Goal: Information Seeking & Learning: Check status

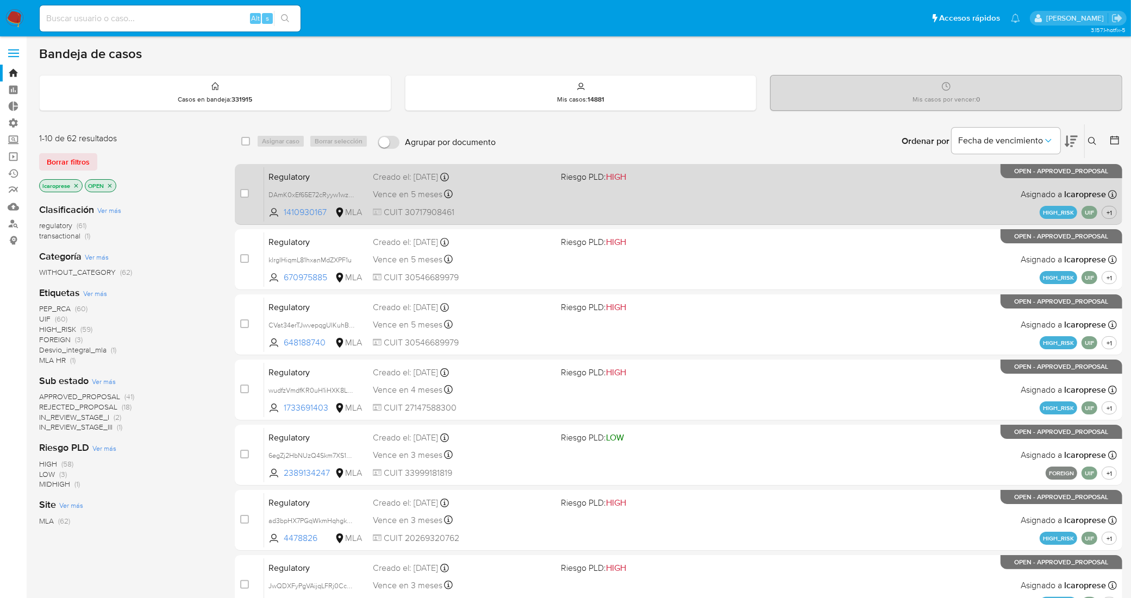
click at [504, 178] on div "Creado el: 19/06/2025 Creado el: 19/06/2025 21:39:05" at bounding box center [462, 177] width 179 height 12
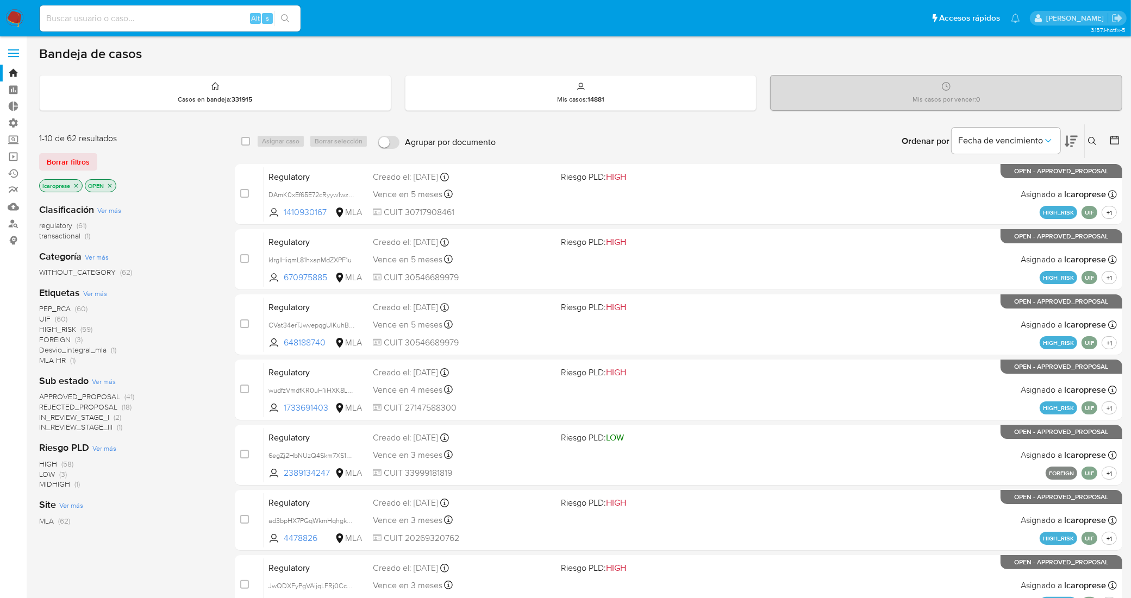
click at [137, 14] on input at bounding box center [170, 18] width 261 height 14
paste input "318087720"
type input "318087720"
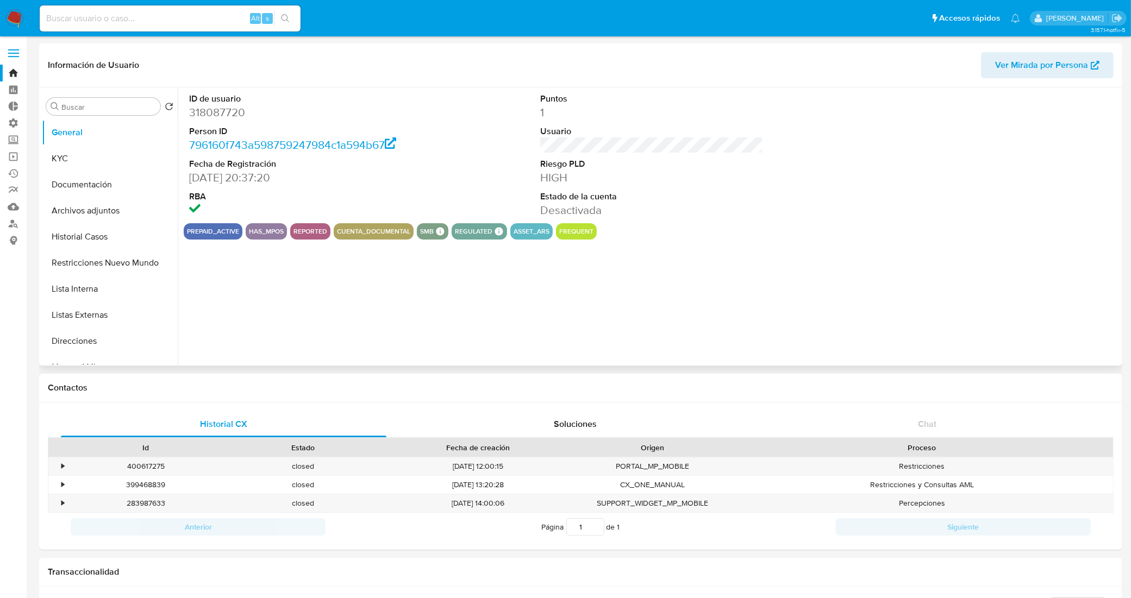
select select "10"
click at [104, 224] on button "Historial Casos" at bounding box center [105, 237] width 127 height 26
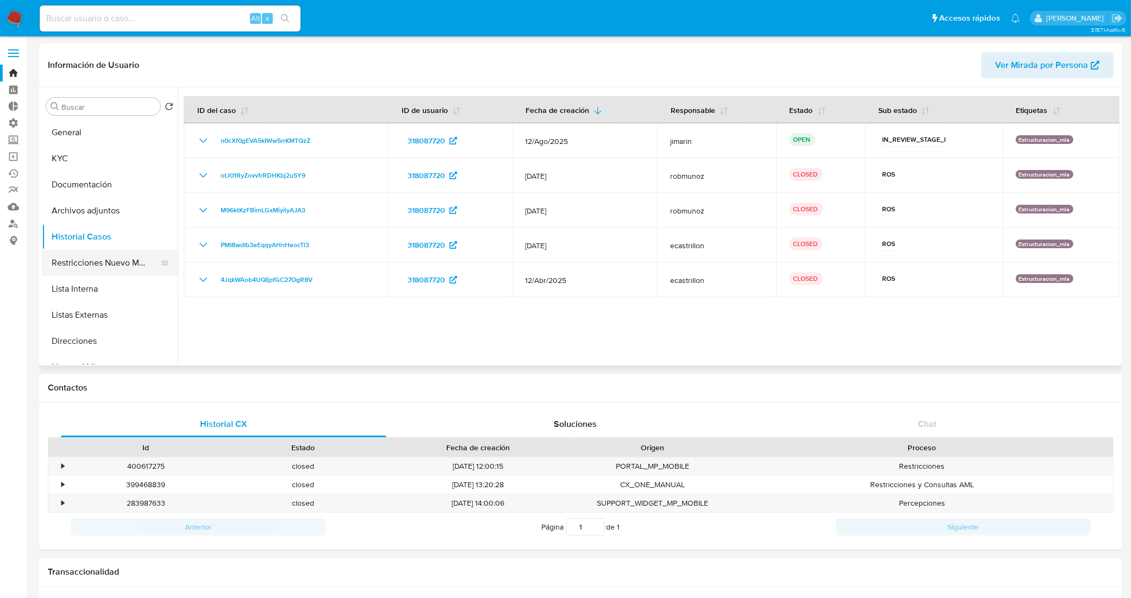
click at [93, 262] on button "Restricciones Nuevo Mundo" at bounding box center [105, 263] width 127 height 26
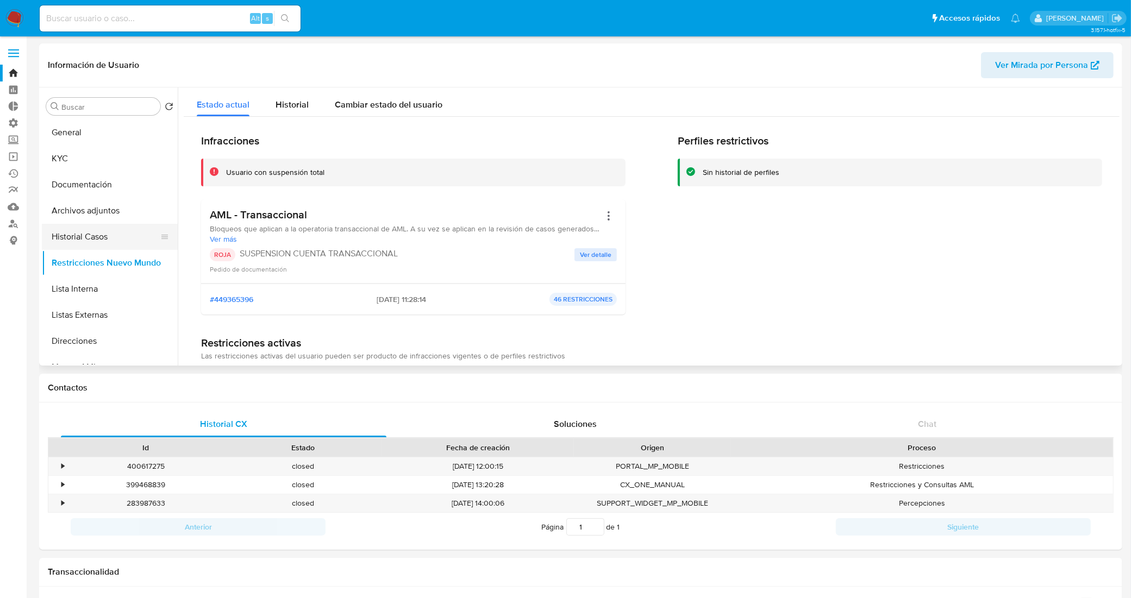
click at [90, 231] on button "Historial Casos" at bounding box center [105, 237] width 127 height 26
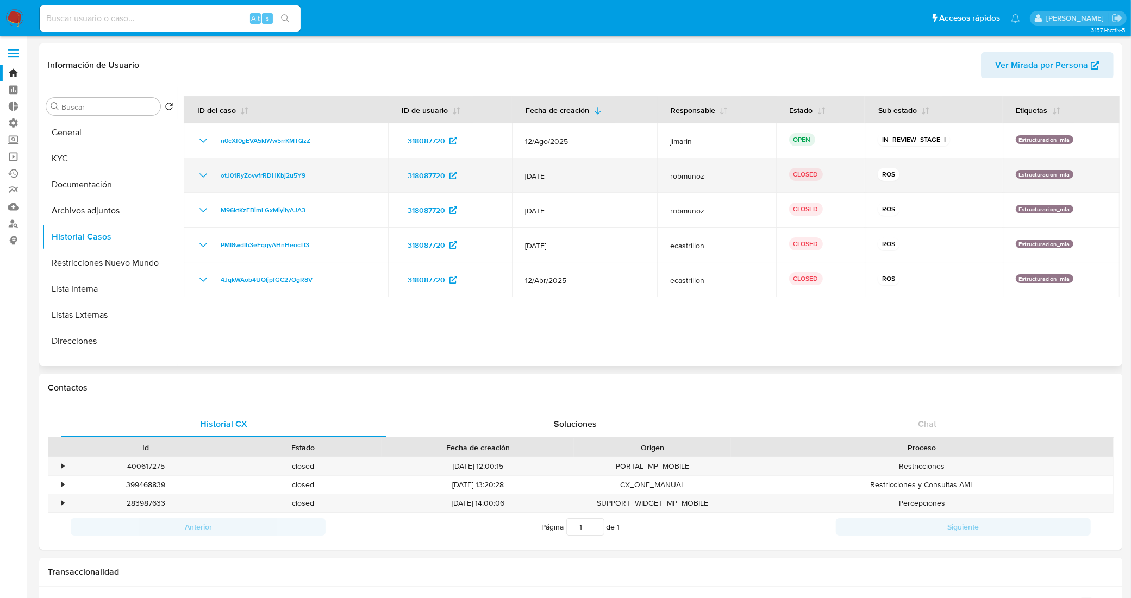
click at [194, 175] on td "otJ01RyZovvfrRDHKbj2u5Y9" at bounding box center [286, 175] width 204 height 35
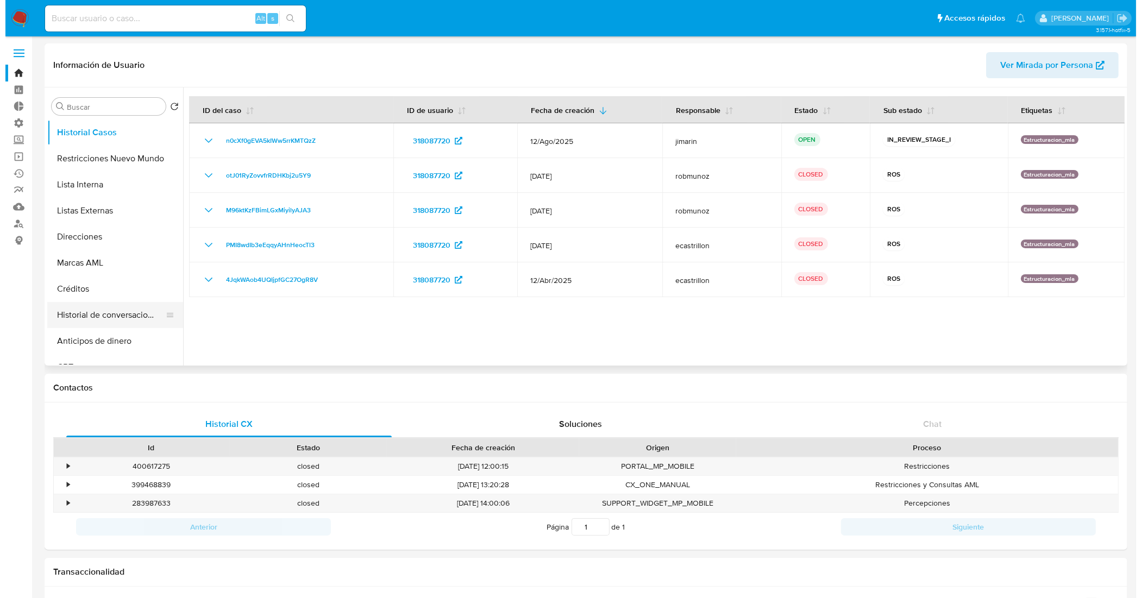
scroll to position [136, 0]
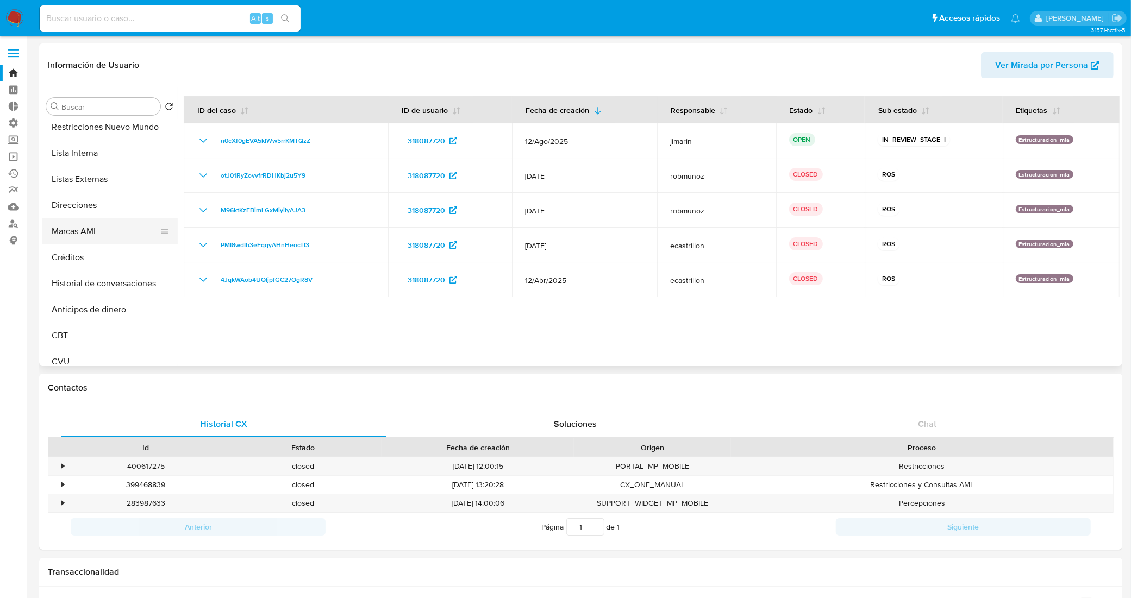
click at [83, 226] on button "Marcas AML" at bounding box center [105, 231] width 127 height 26
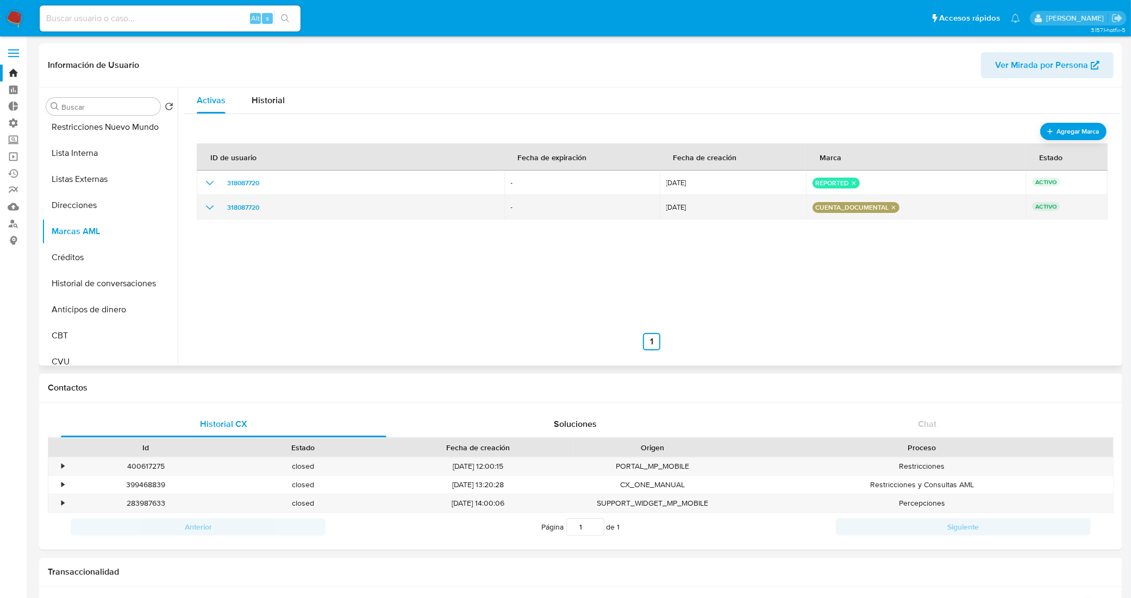
click at [208, 204] on icon "show_hidden_detail_by_id_318087720" at bounding box center [209, 207] width 13 height 13
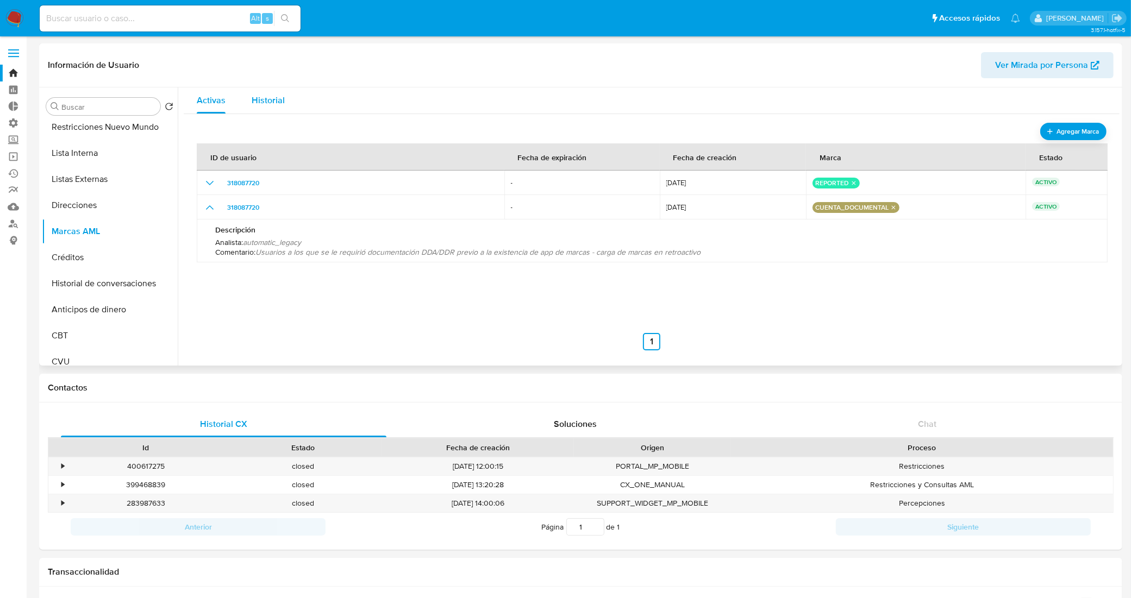
click at [264, 106] on div "Historial" at bounding box center [268, 100] width 33 height 26
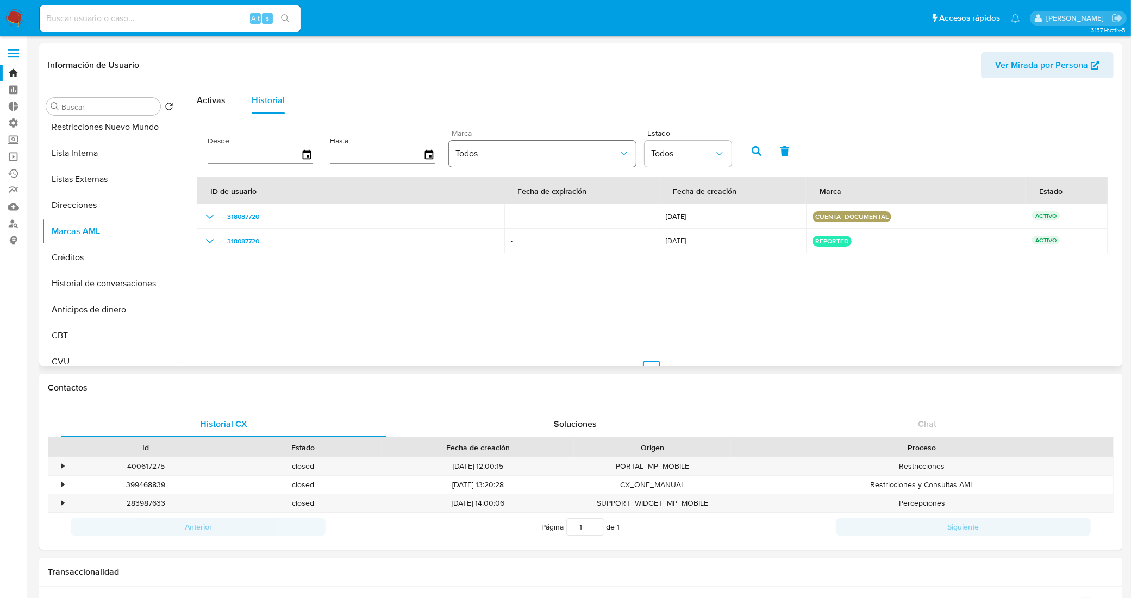
click at [603, 155] on span "Todos" at bounding box center [536, 153] width 163 height 11
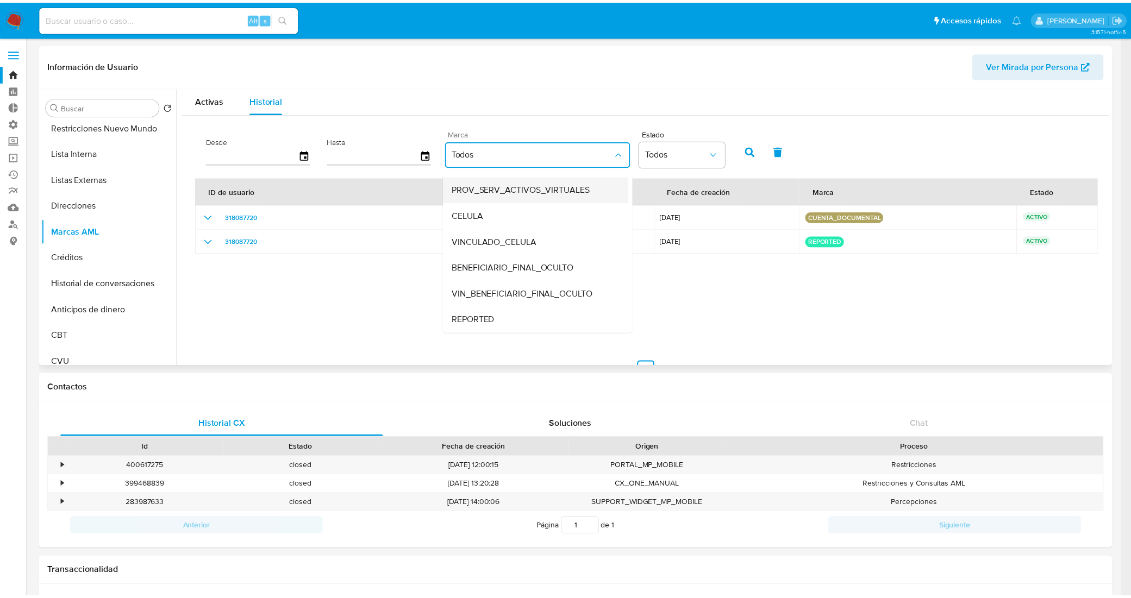
scroll to position [60, 0]
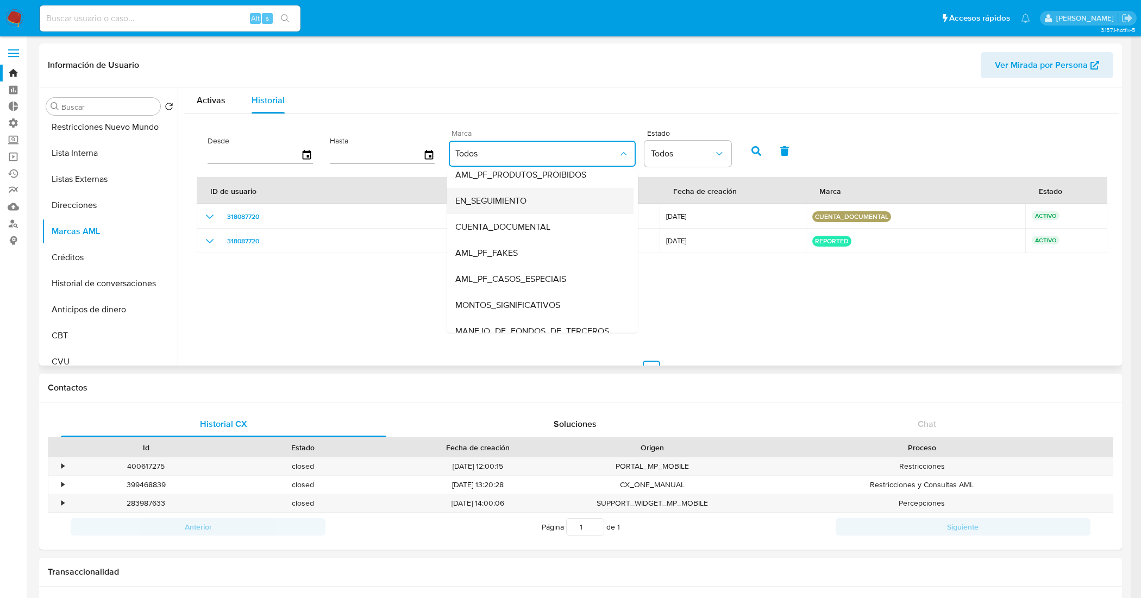
click at [512, 208] on div "EN_SEGUIMIENTO" at bounding box center [536, 200] width 163 height 26
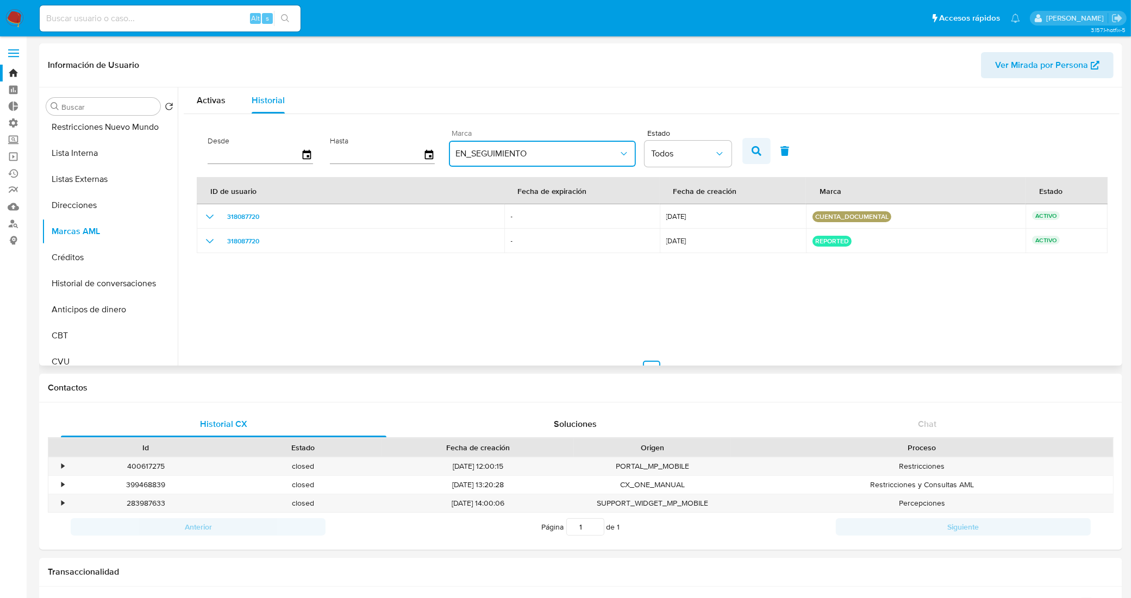
click at [743, 158] on button "button" at bounding box center [756, 151] width 28 height 26
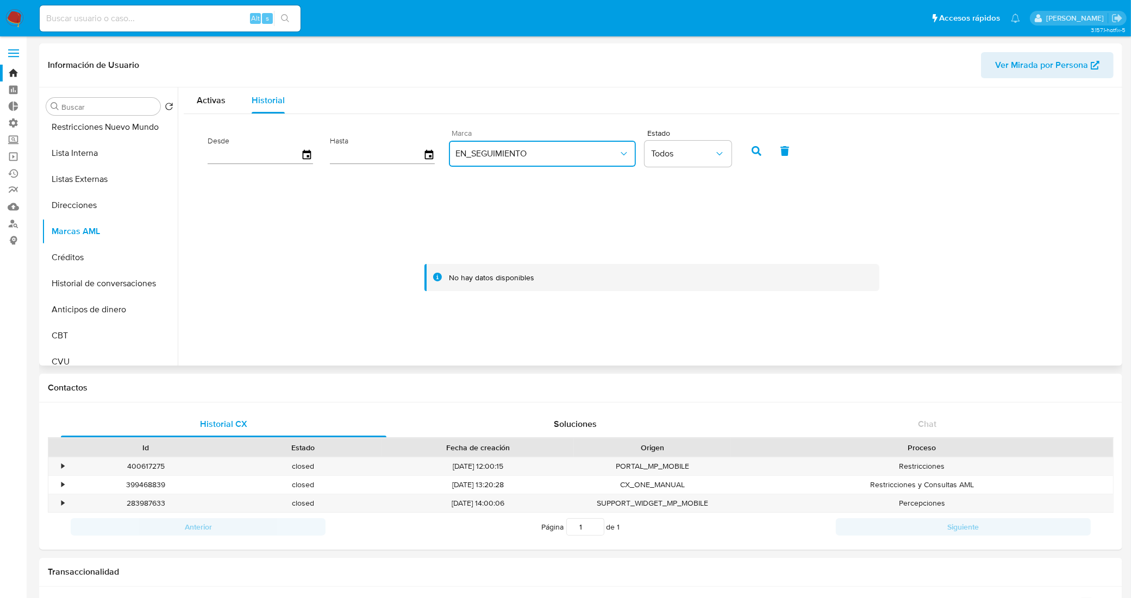
click at [496, 144] on button "EN_SEGUIMIENTO" at bounding box center [542, 154] width 187 height 26
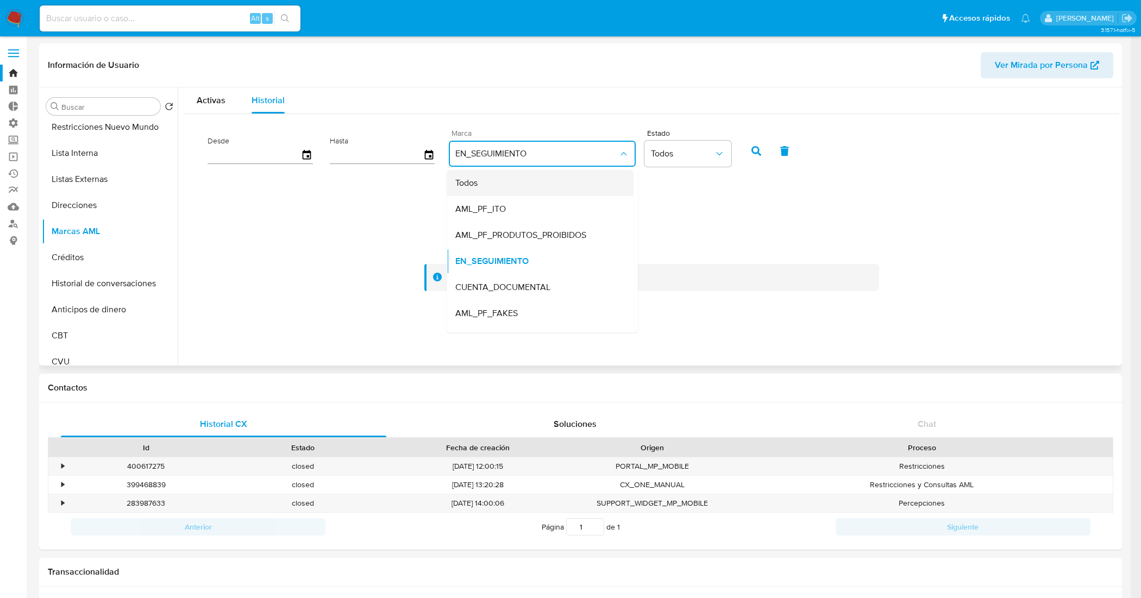
click at [496, 172] on div "Todos" at bounding box center [536, 183] width 163 height 26
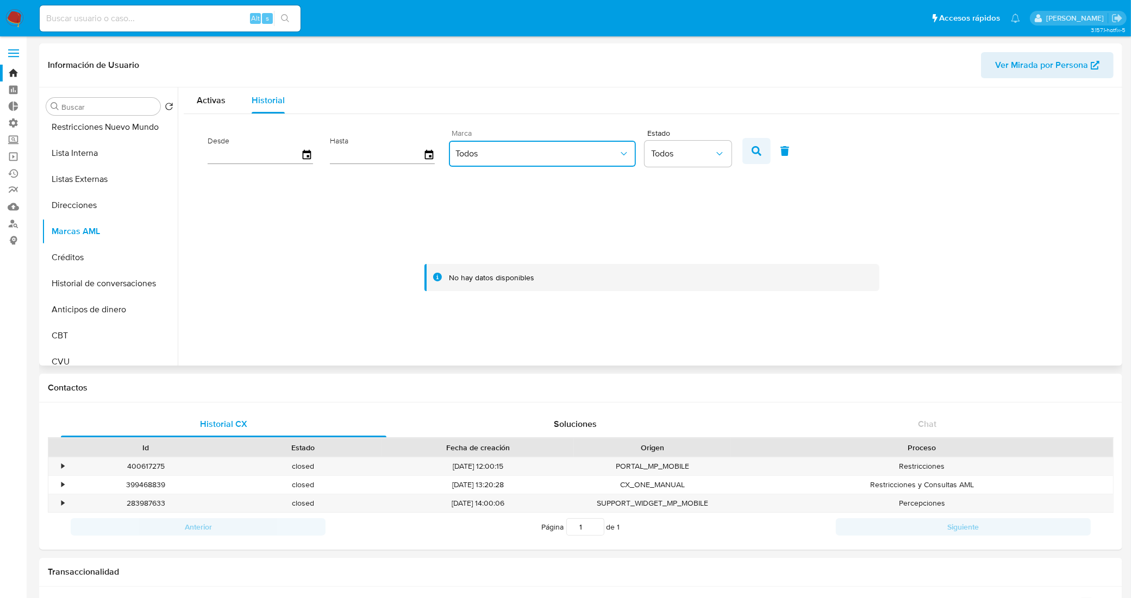
click at [759, 147] on button "button" at bounding box center [756, 151] width 28 height 26
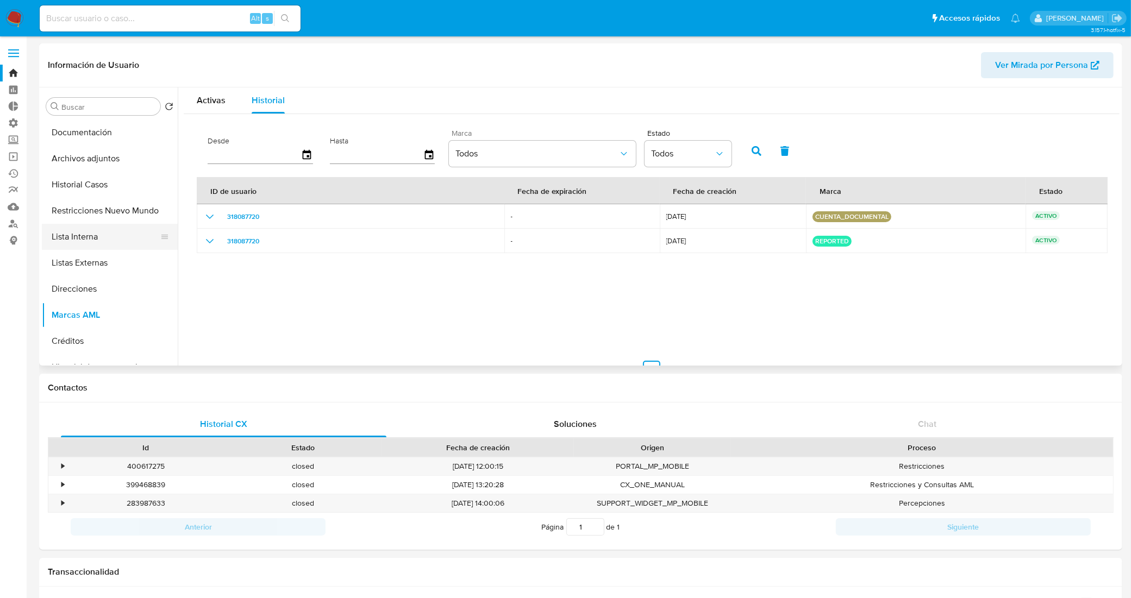
scroll to position [0, 0]
click at [102, 229] on button "Historial Casos" at bounding box center [105, 237] width 127 height 26
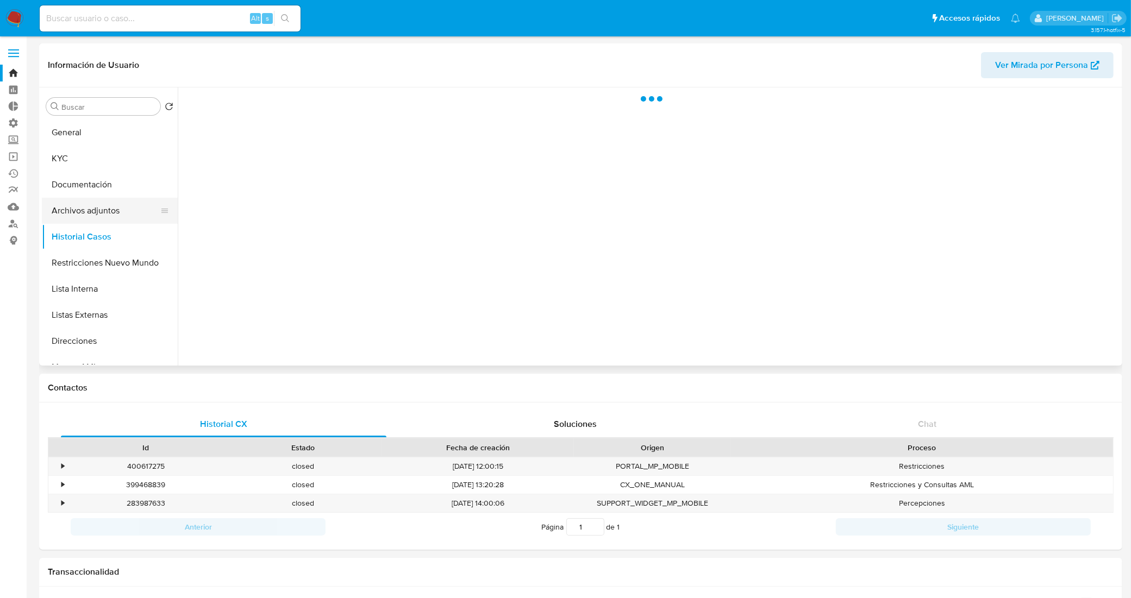
click at [114, 204] on button "Archivos adjuntos" at bounding box center [105, 211] width 127 height 26
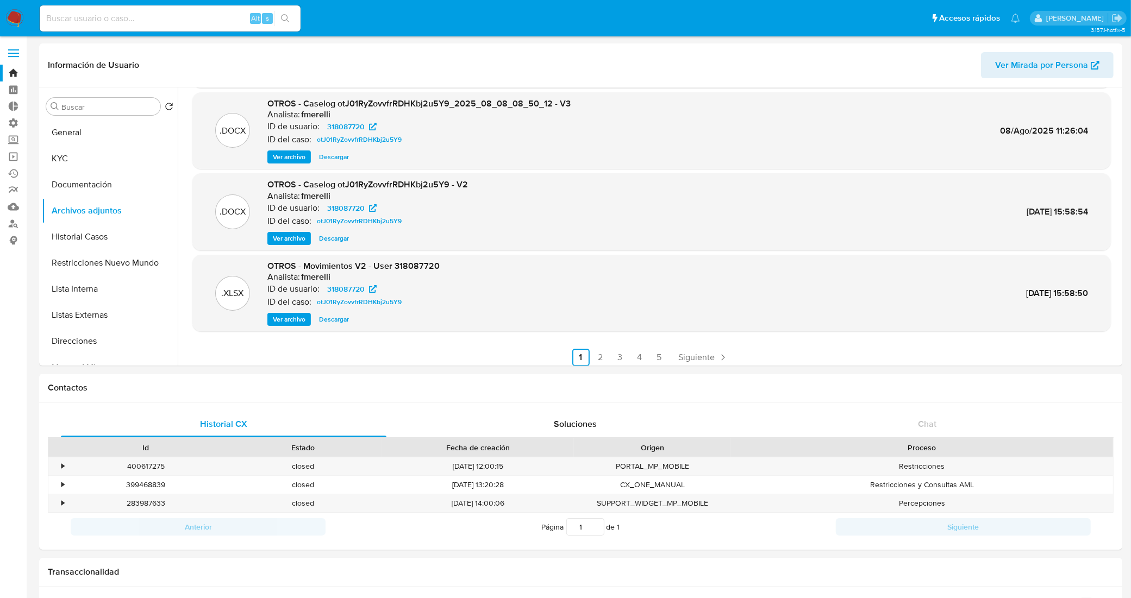
scroll to position [91, 0]
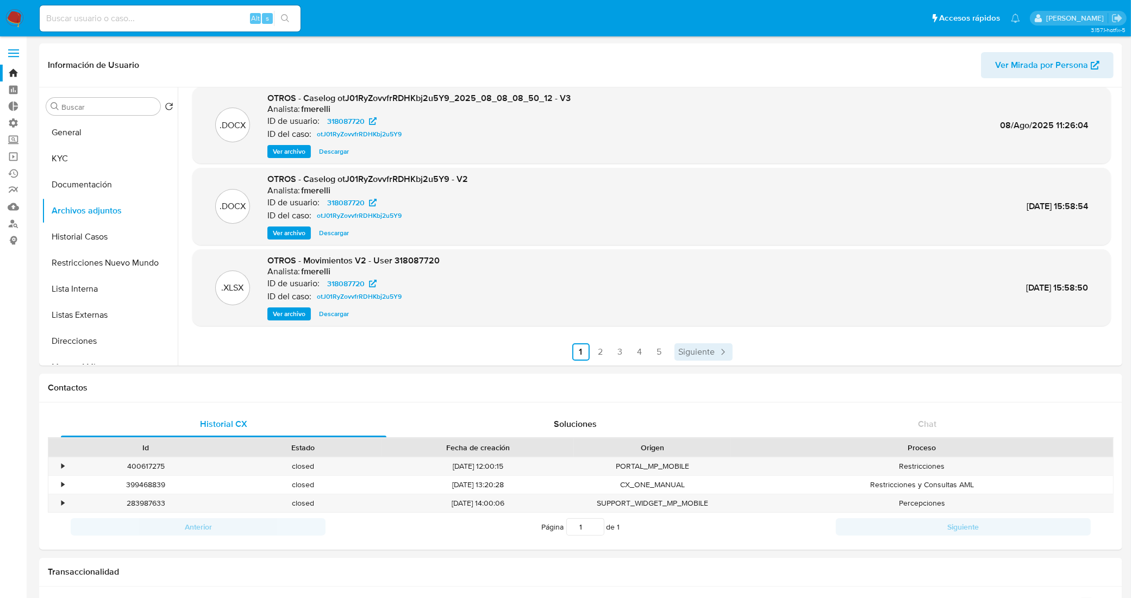
click at [689, 343] on link "Siguiente" at bounding box center [703, 351] width 58 height 17
click at [724, 352] on span "Siguiente" at bounding box center [726, 352] width 36 height 9
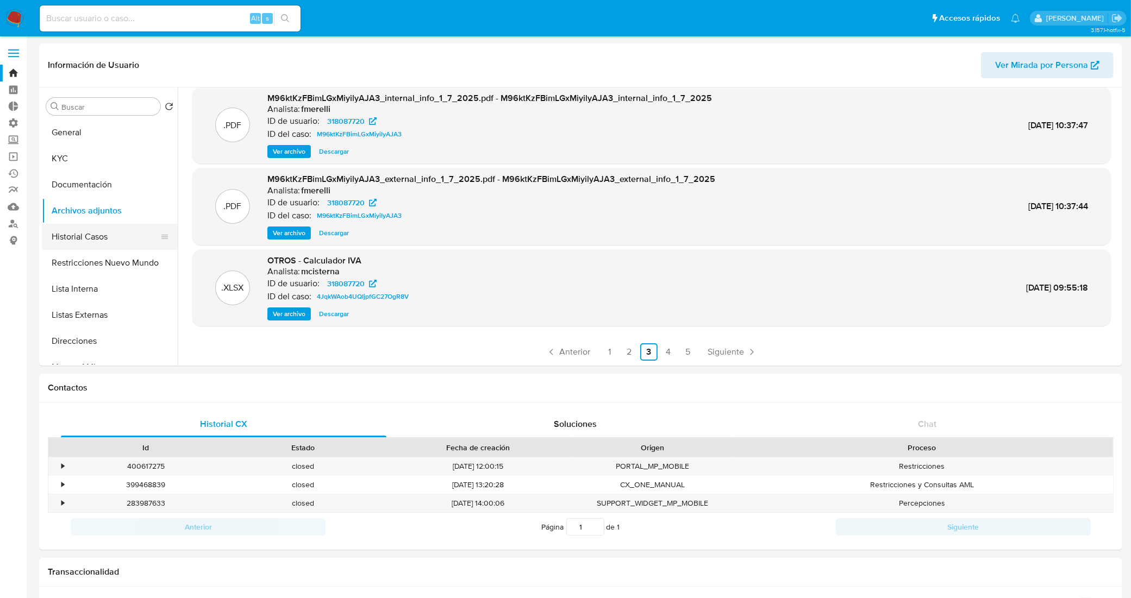
click at [98, 233] on button "Historial Casos" at bounding box center [105, 237] width 127 height 26
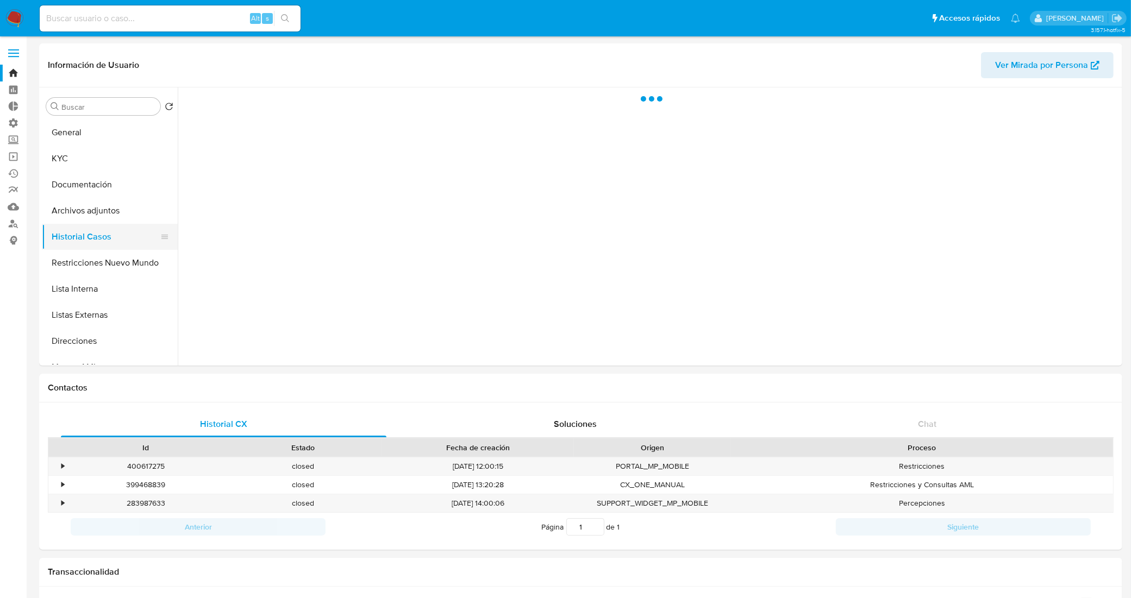
scroll to position [0, 0]
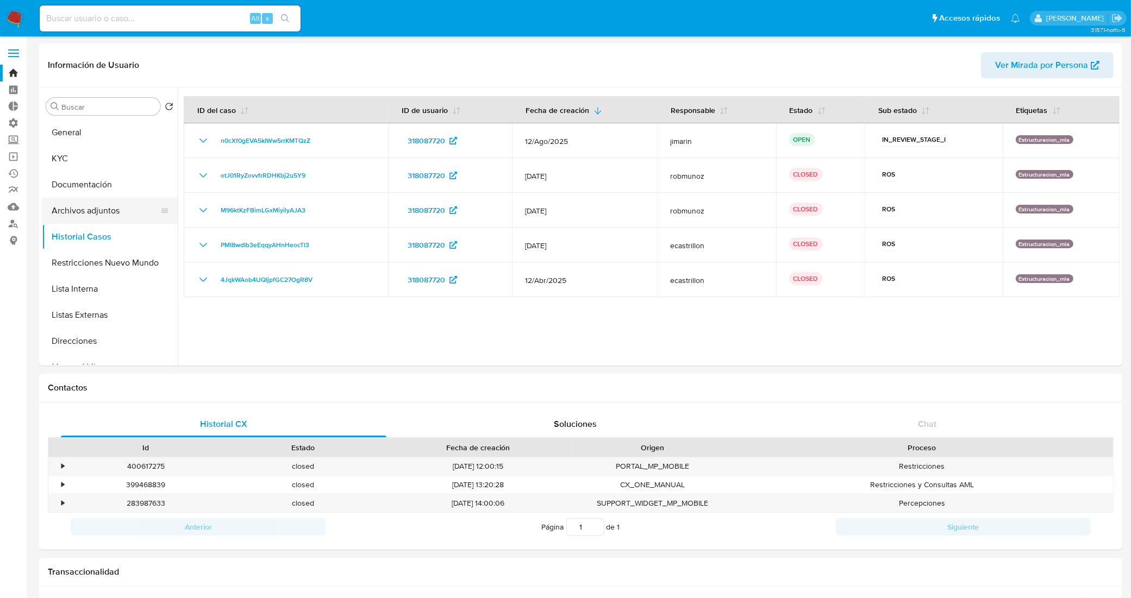
click at [99, 210] on button "Archivos adjuntos" at bounding box center [105, 211] width 127 height 26
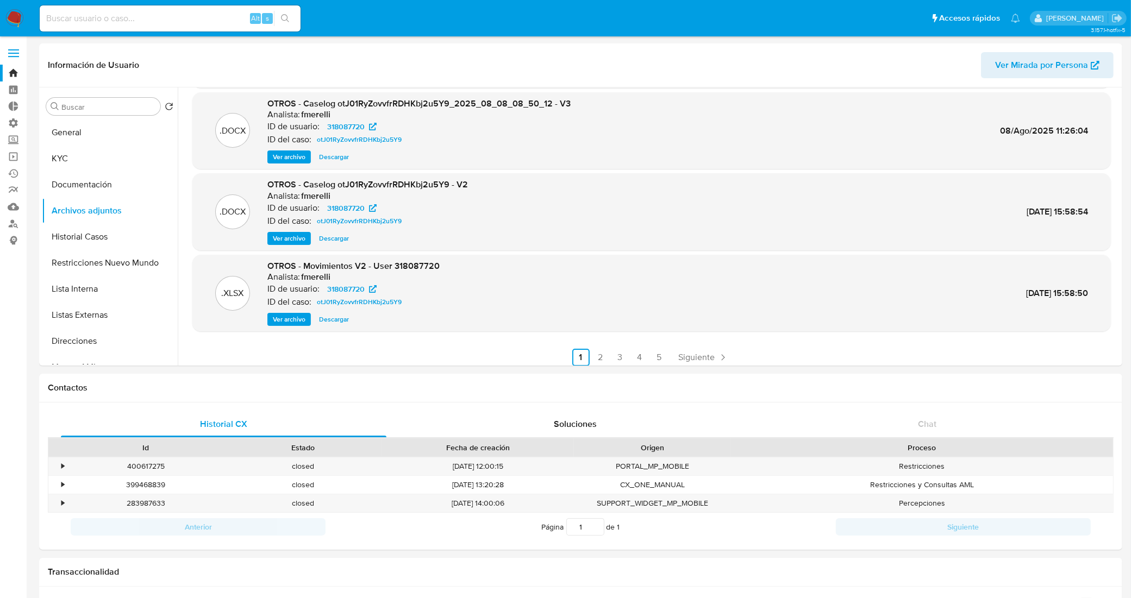
scroll to position [91, 0]
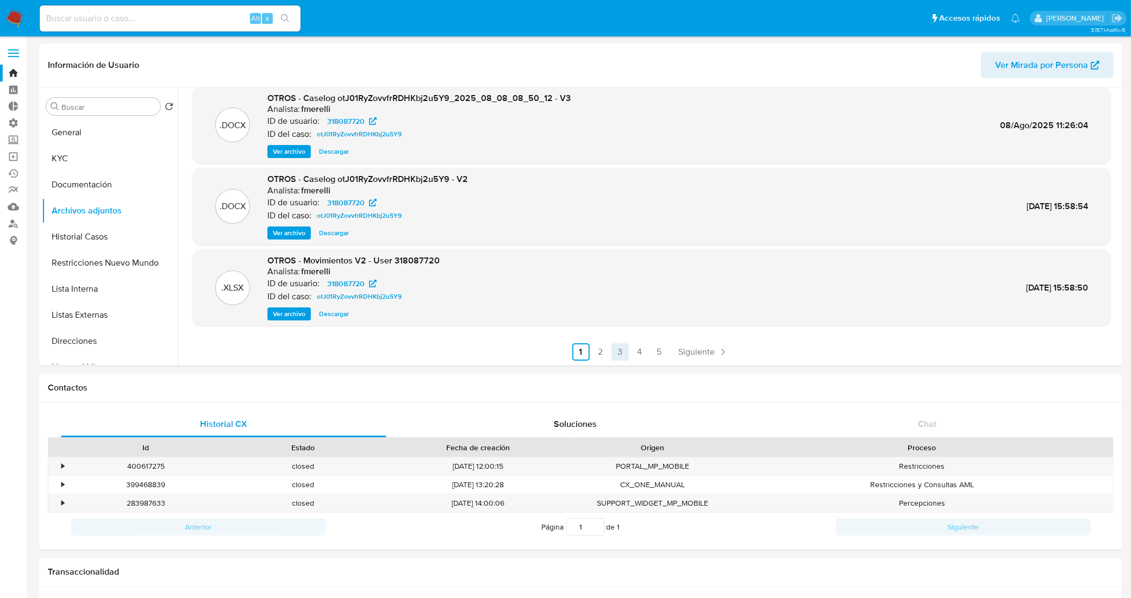
click at [623, 351] on link "3" at bounding box center [619, 351] width 17 height 17
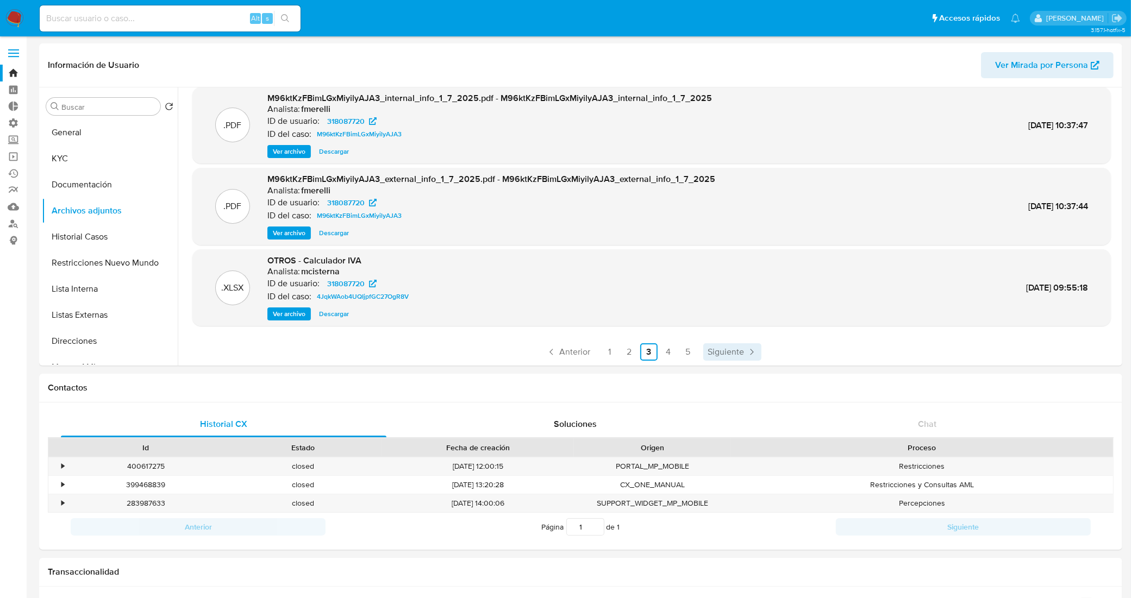
click at [738, 359] on link "Siguiente" at bounding box center [732, 351] width 58 height 17
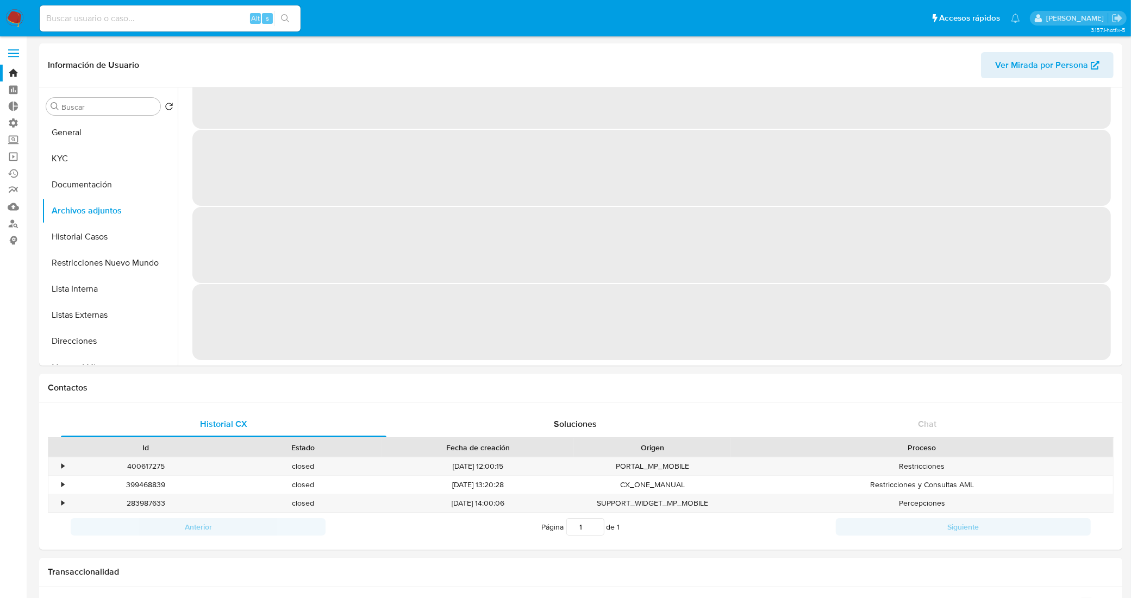
scroll to position [0, 0]
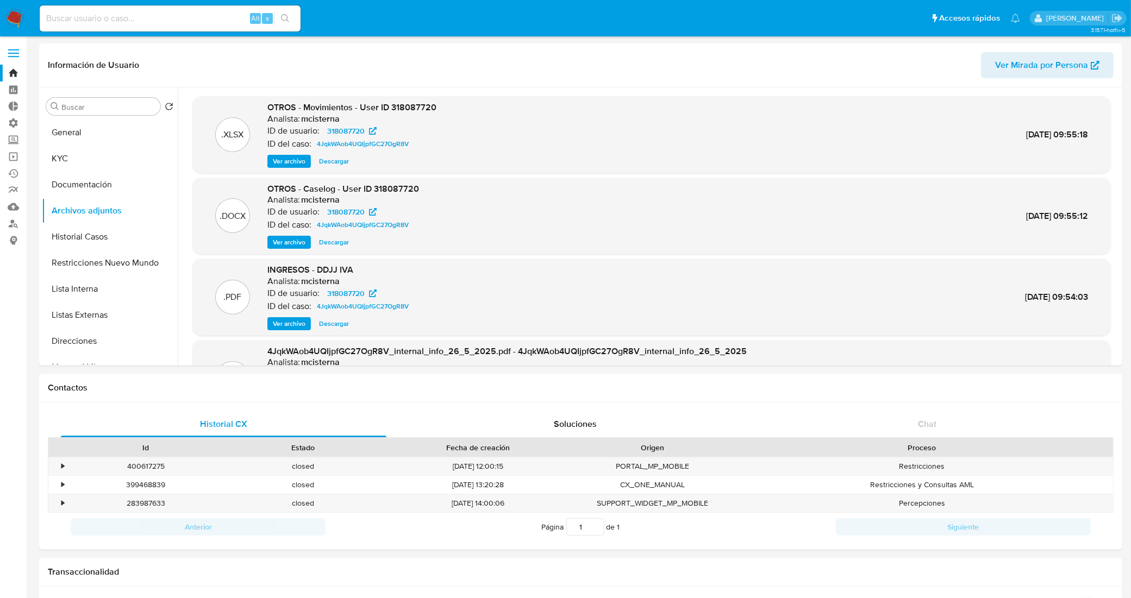
click at [340, 240] on span "Descargar" at bounding box center [334, 242] width 30 height 11
click at [102, 234] on button "Historial Casos" at bounding box center [105, 237] width 127 height 26
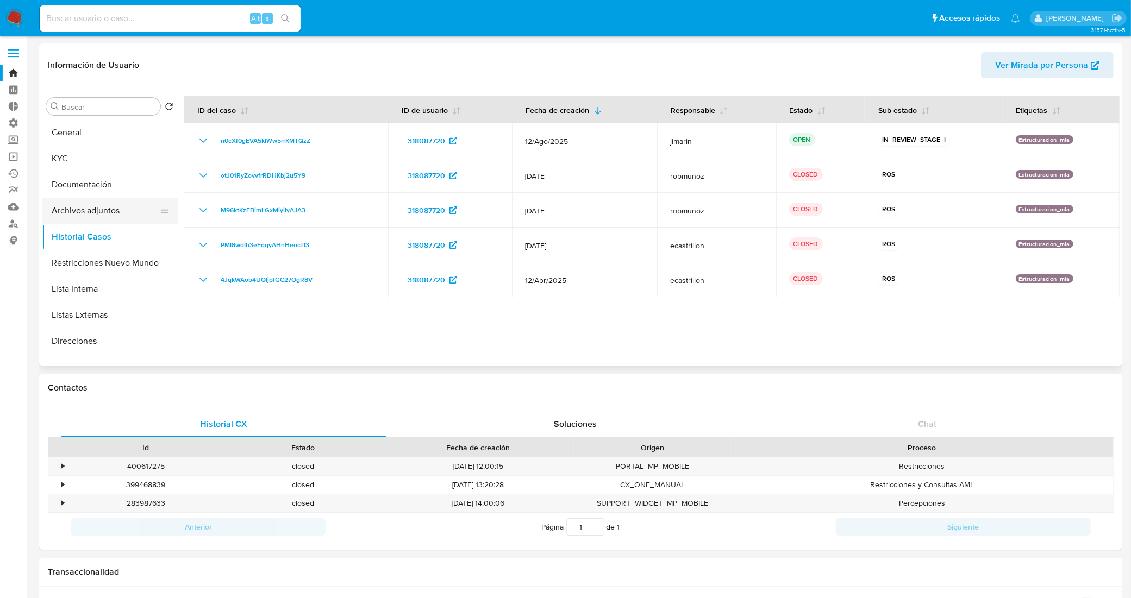
click at [120, 214] on button "Archivos adjuntos" at bounding box center [105, 211] width 127 height 26
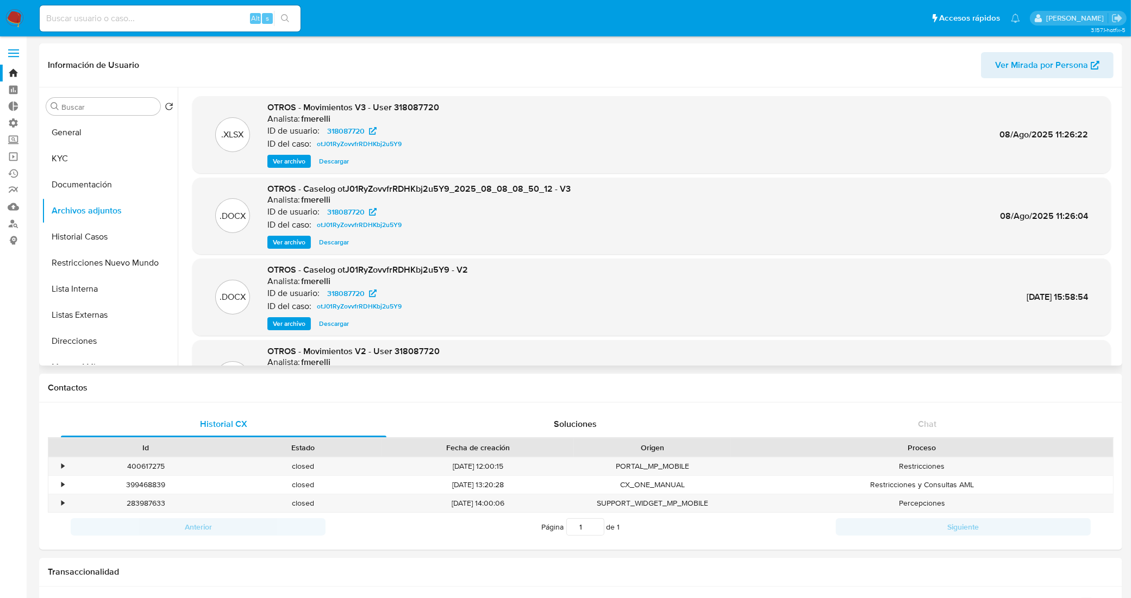
click at [339, 240] on span "Descargar" at bounding box center [334, 242] width 30 height 11
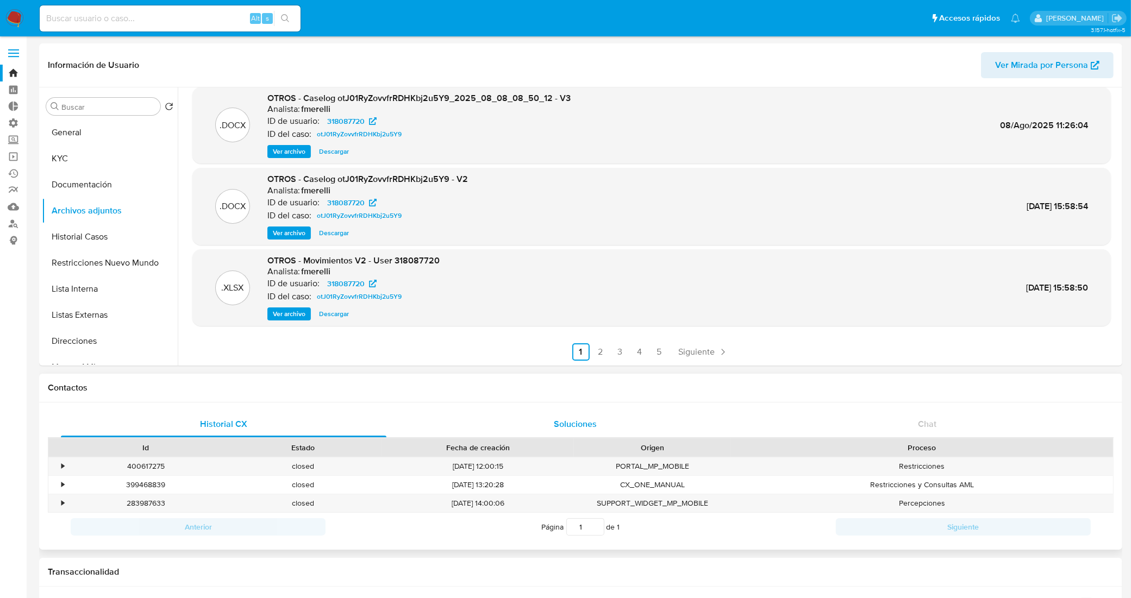
scroll to position [68, 0]
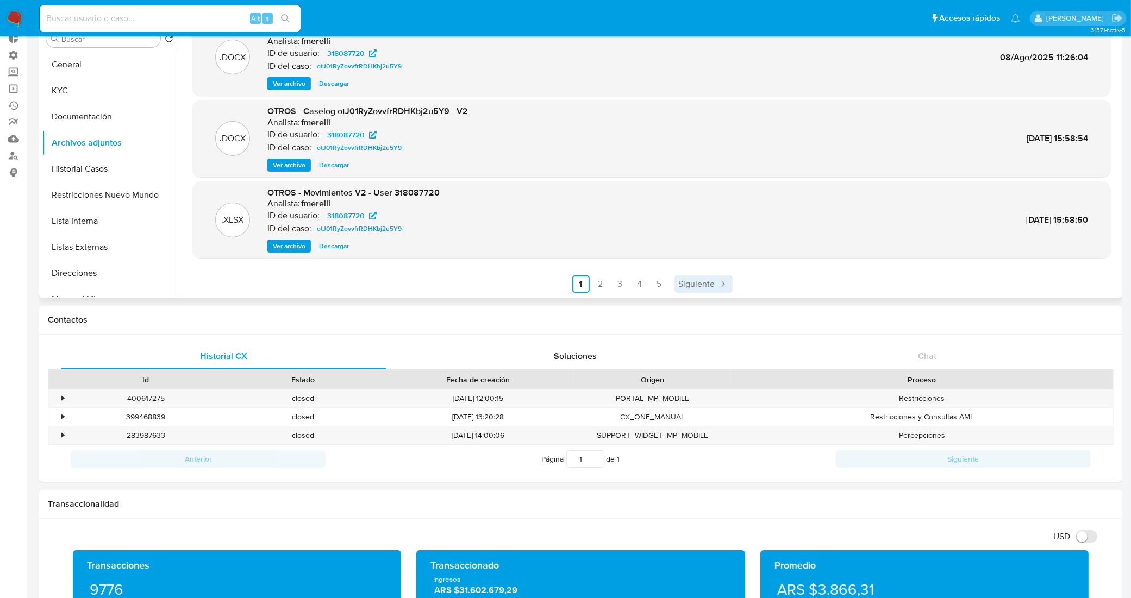
click at [699, 282] on span "Siguiente" at bounding box center [697, 284] width 36 height 9
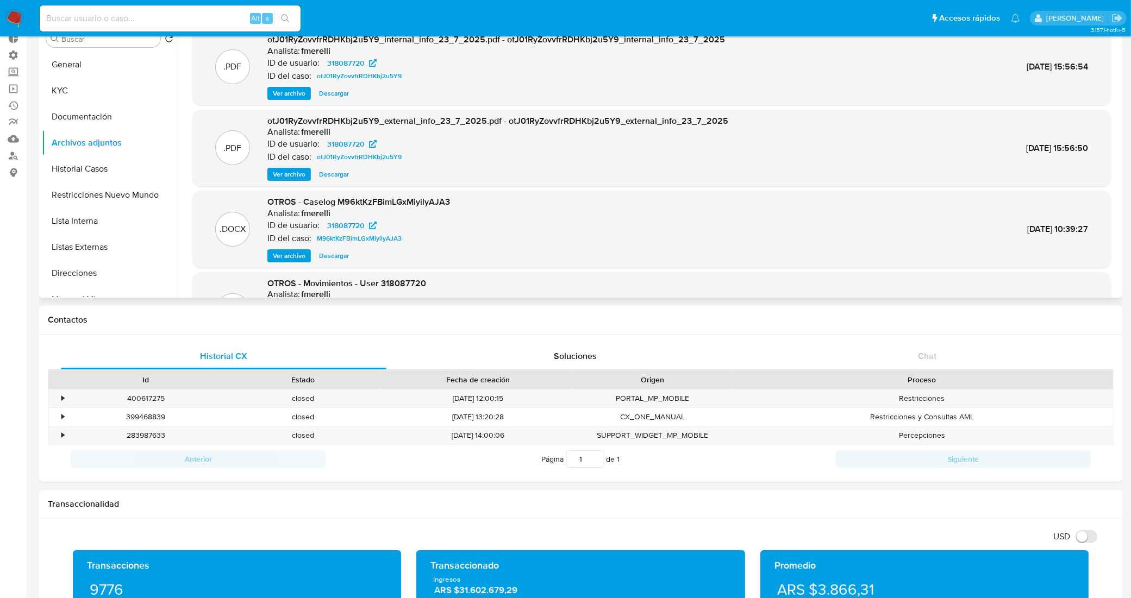
scroll to position [0, 0]
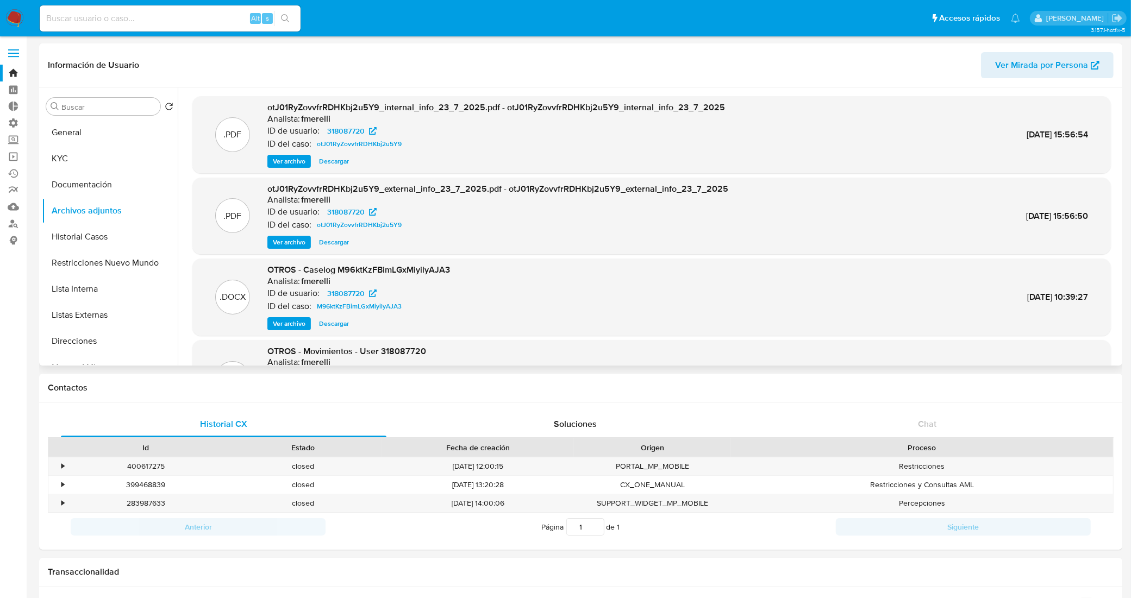
click at [337, 325] on span "Descargar" at bounding box center [334, 323] width 30 height 11
click at [368, 140] on span "otJ01RyZovvfrRDHKbj2u5Y9" at bounding box center [359, 143] width 85 height 13
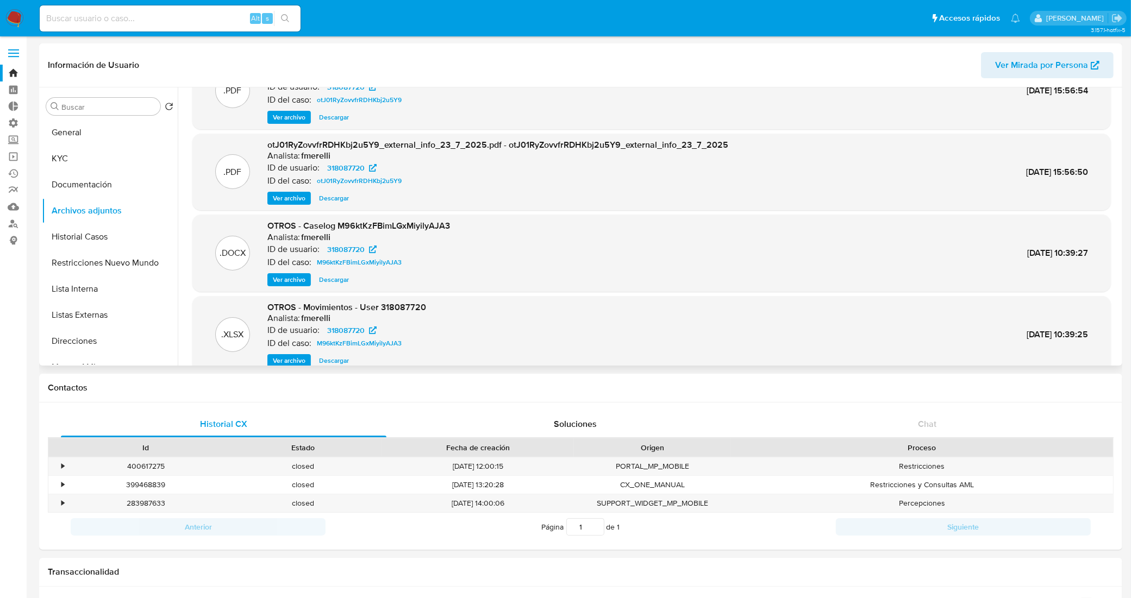
scroll to position [68, 0]
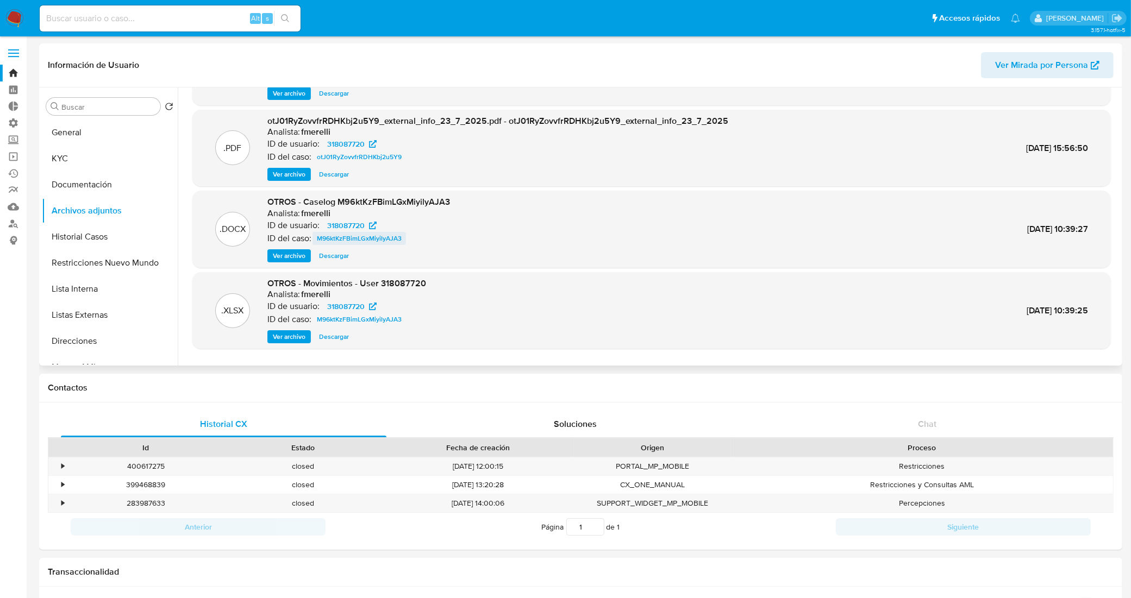
click at [385, 238] on span "M96ktKzFBimLGxMiyilyAJA3" at bounding box center [359, 238] width 85 height 13
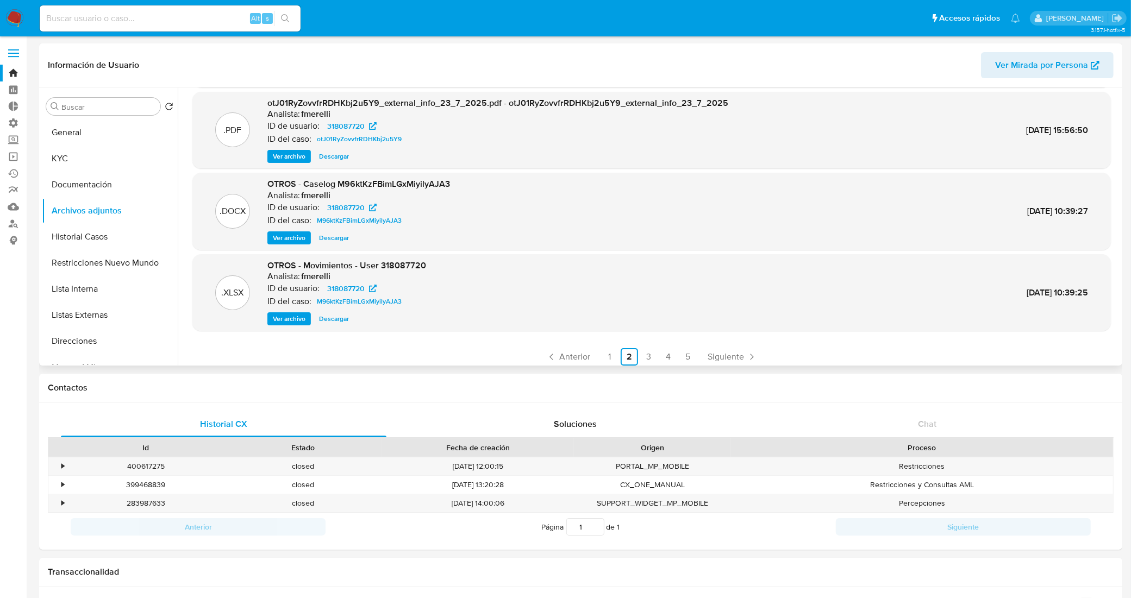
scroll to position [91, 0]
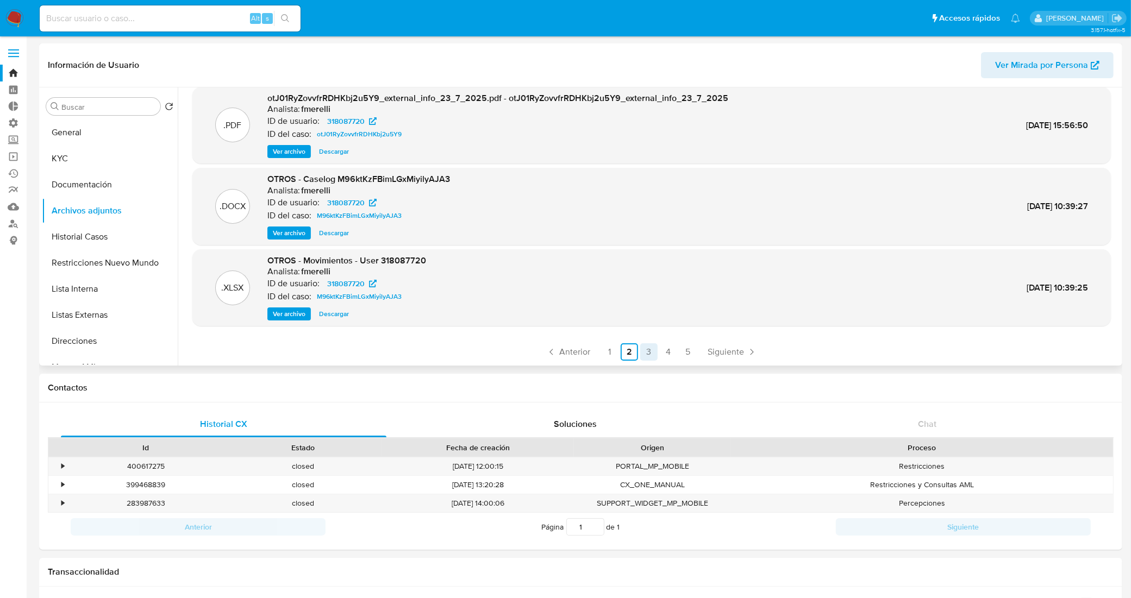
click at [646, 349] on link "3" at bounding box center [648, 351] width 17 height 17
click at [664, 359] on link "4" at bounding box center [668, 351] width 17 height 17
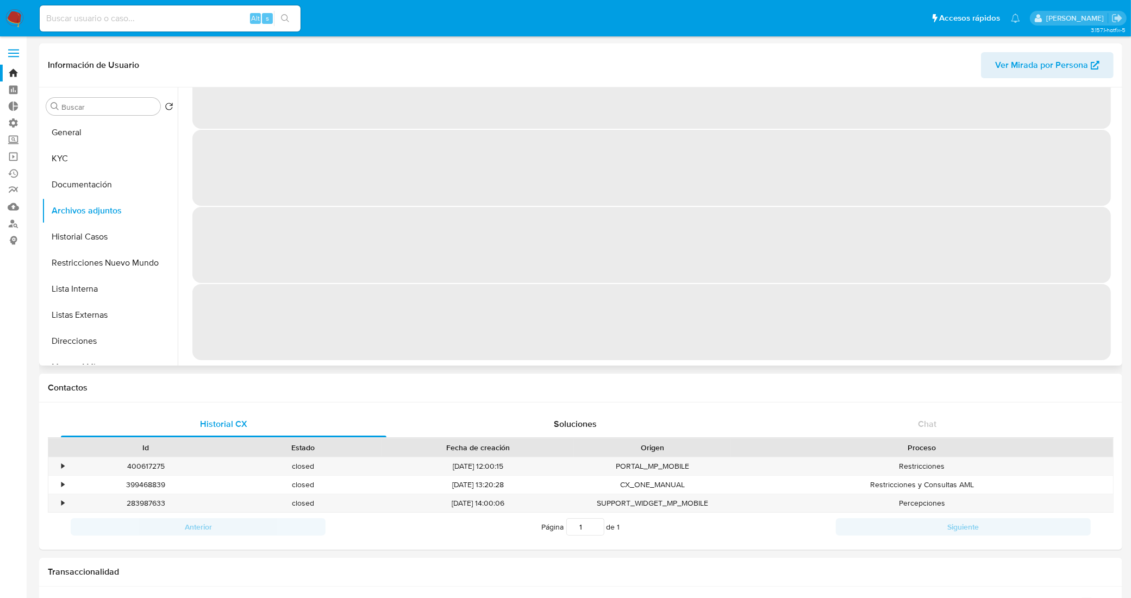
scroll to position [0, 0]
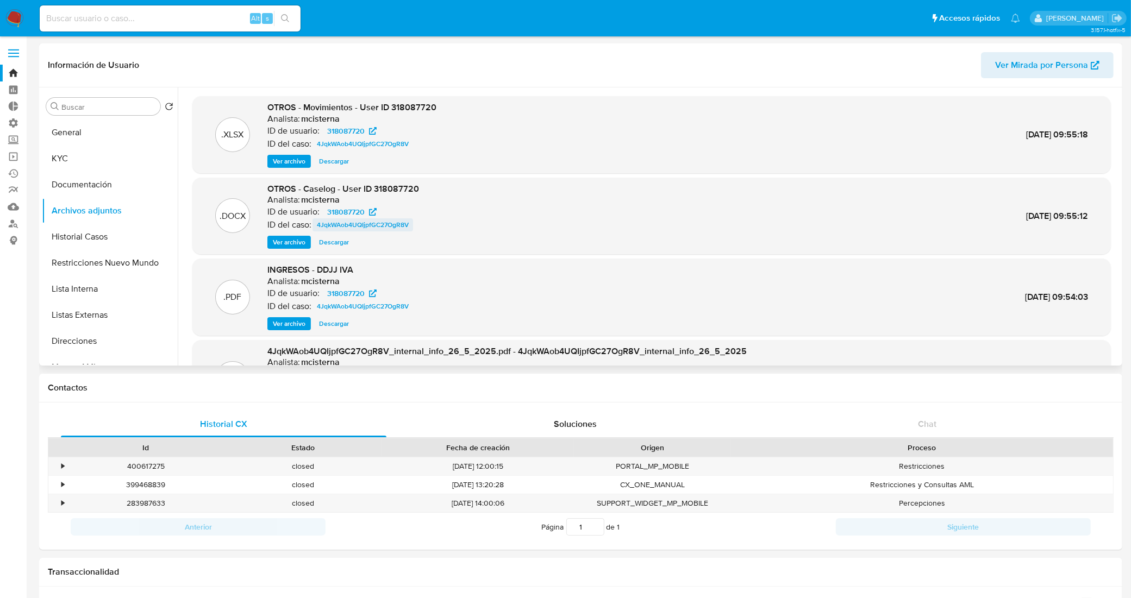
click at [376, 224] on span "4JqkWAob4UQIjpfGC27OgR8V" at bounding box center [363, 224] width 92 height 13
click at [77, 164] on button "KYC" at bounding box center [105, 159] width 127 height 26
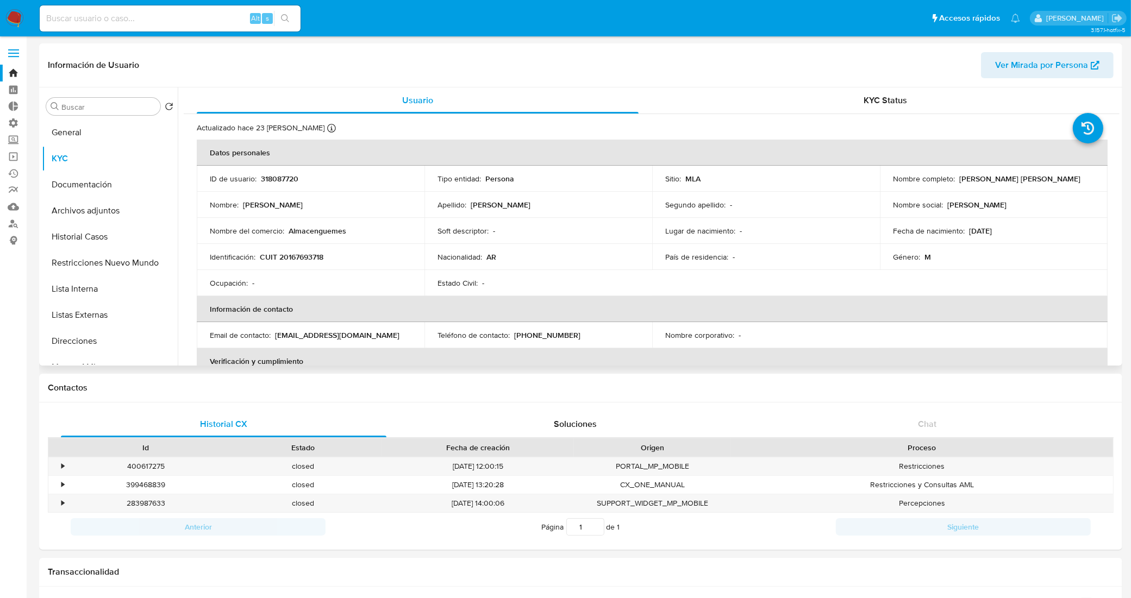
click at [302, 262] on td "Identificación : CUIT 20167693718" at bounding box center [311, 257] width 228 height 26
click at [309, 256] on p "CUIT 20167693718" at bounding box center [292, 257] width 64 height 10
copy p "20167693718"
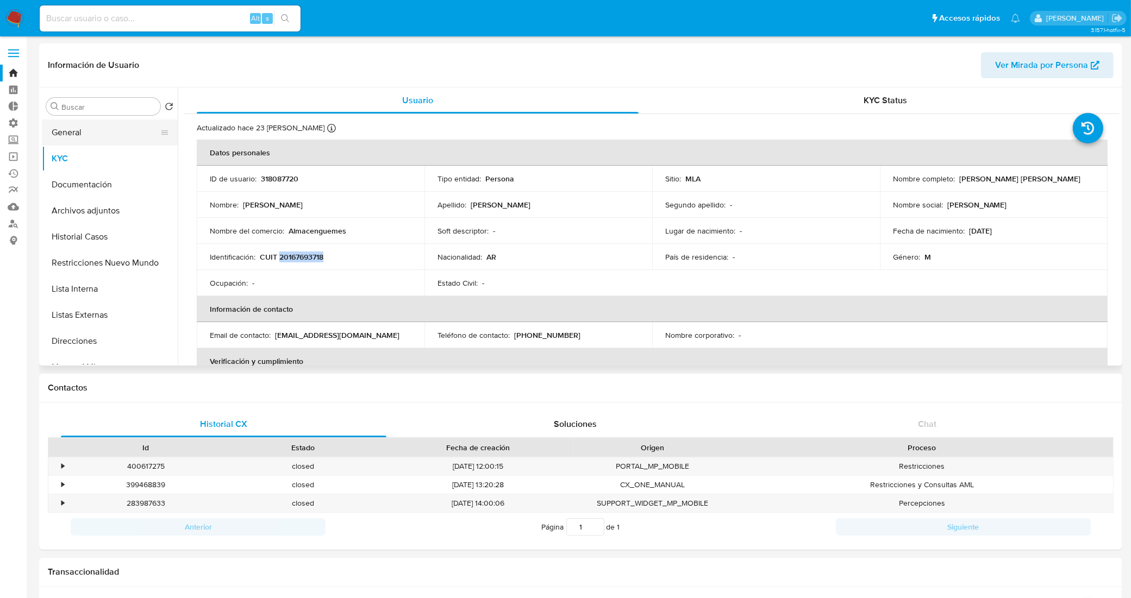
click at [93, 134] on button "General" at bounding box center [105, 133] width 127 height 26
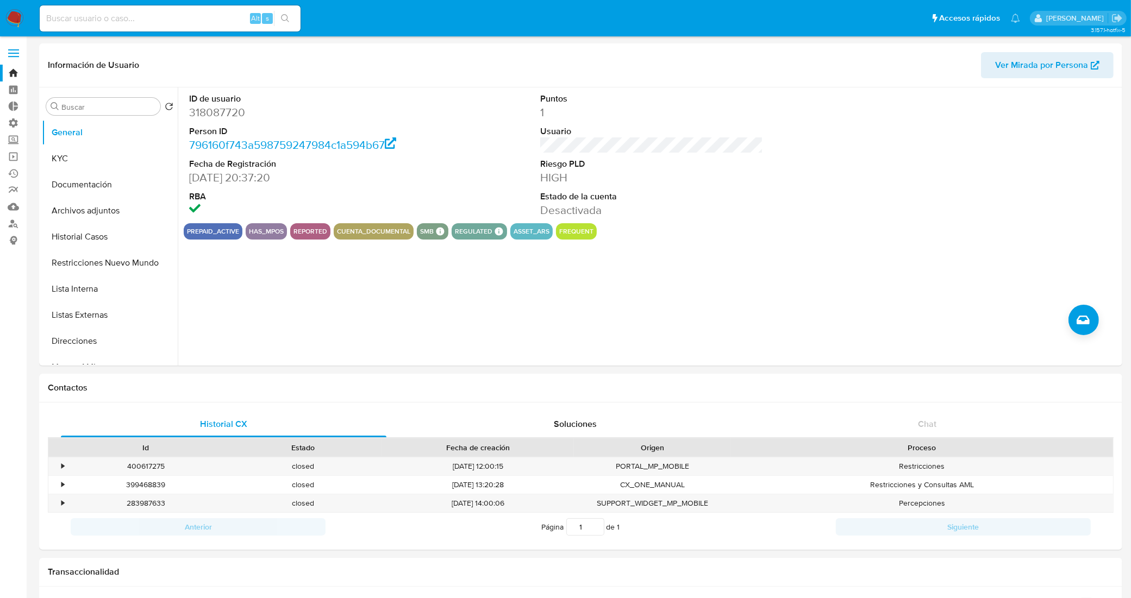
click at [7, 74] on link "Bandeja" at bounding box center [64, 73] width 129 height 17
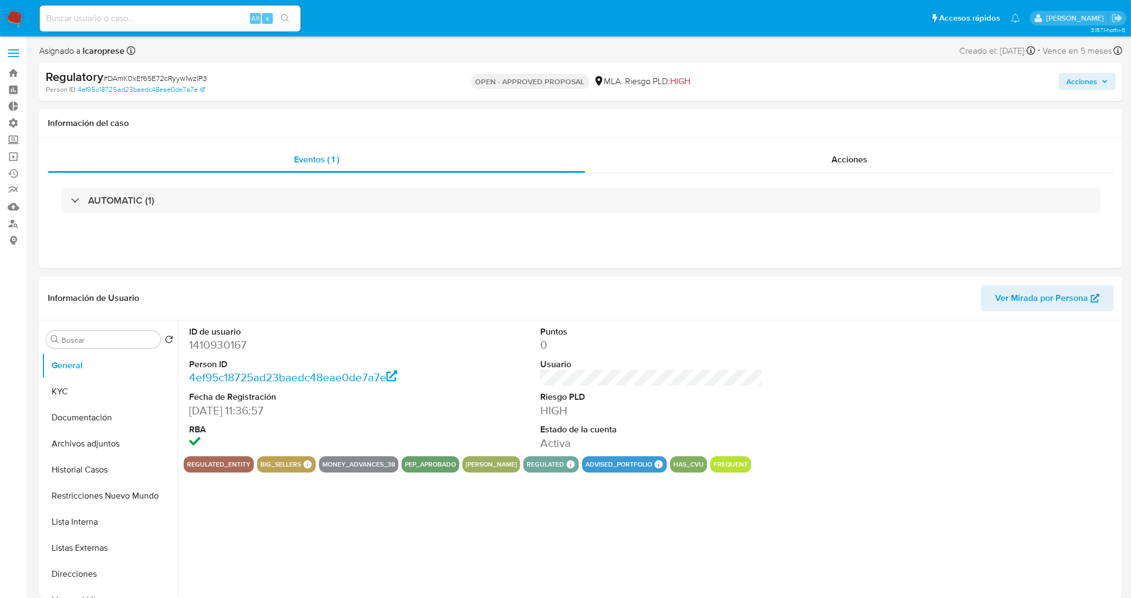
select select "10"
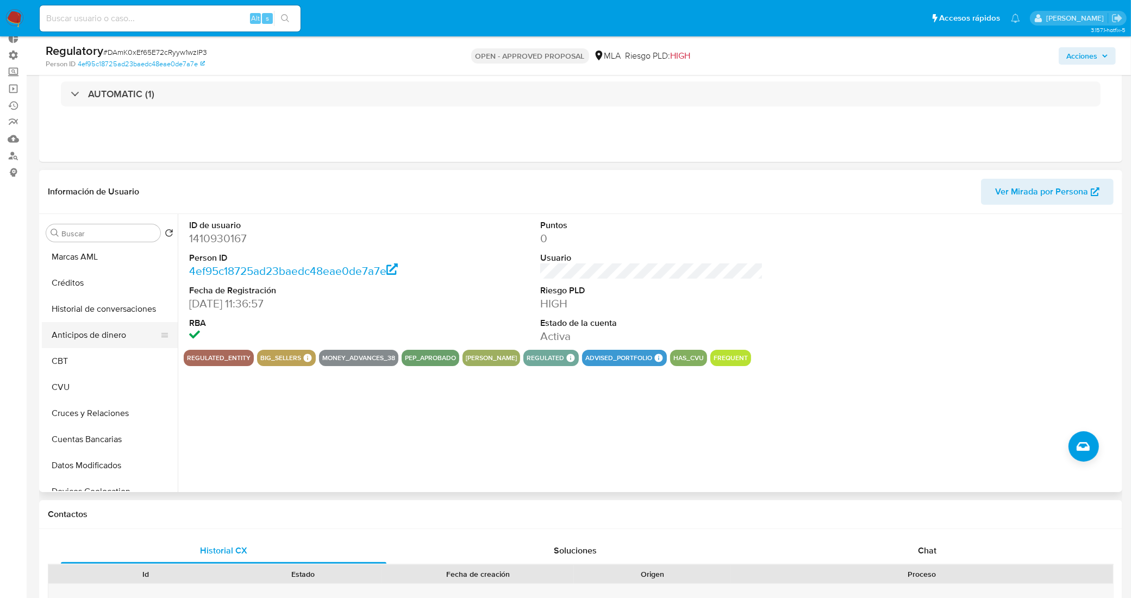
scroll to position [204, 0]
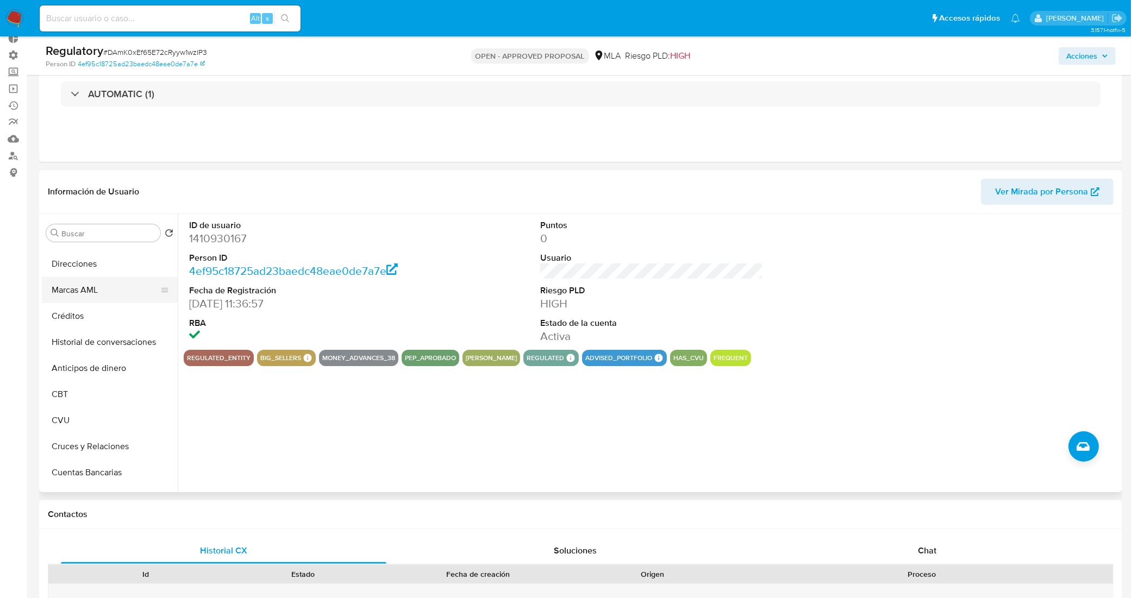
click at [94, 288] on button "Marcas AML" at bounding box center [105, 290] width 127 height 26
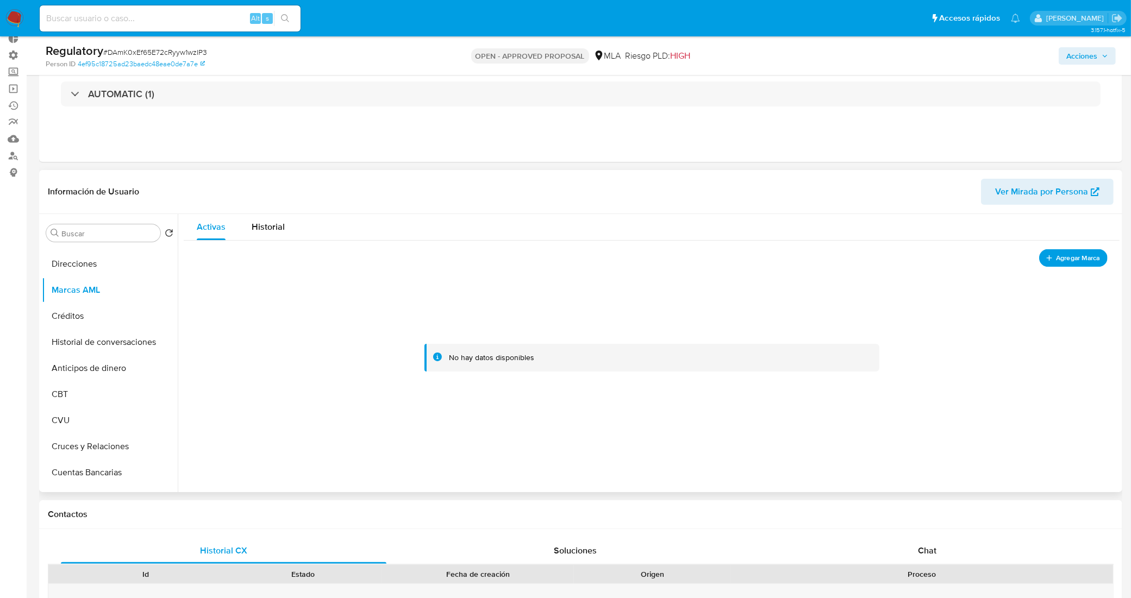
click at [1072, 258] on span "Agregar Marca" at bounding box center [1077, 258] width 43 height 14
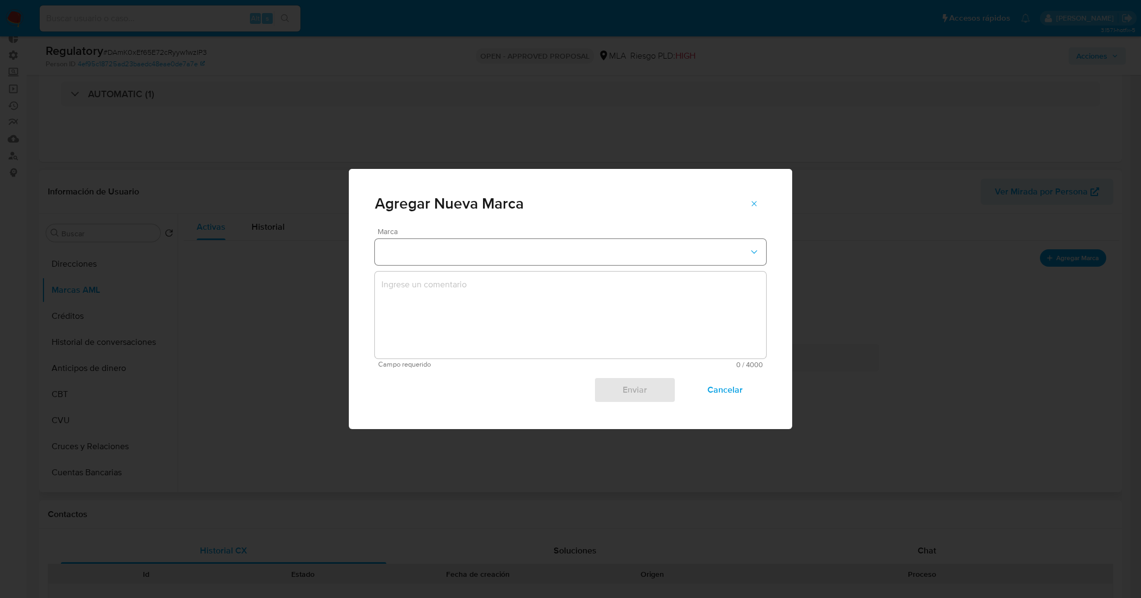
click at [707, 242] on button "marks-modal" at bounding box center [570, 252] width 391 height 26
click at [421, 250] on span "EN_SEGUIMIENTO" at bounding box center [417, 251] width 71 height 11
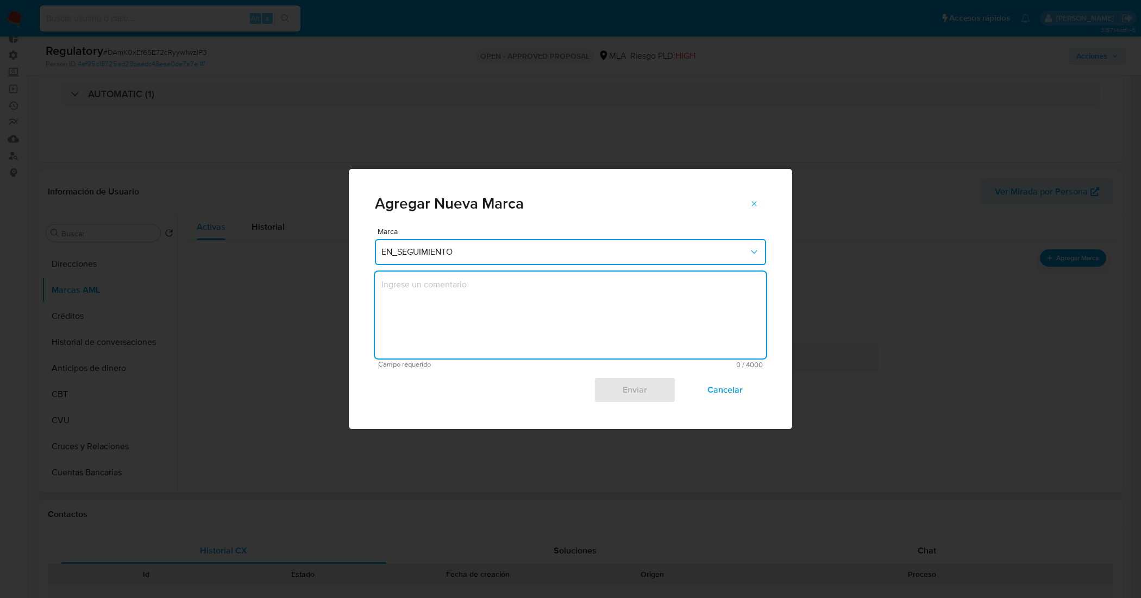
click at [450, 308] on textarea "marks-modal" at bounding box center [570, 315] width 391 height 87
click at [717, 386] on span "Cancelar" at bounding box center [725, 390] width 53 height 24
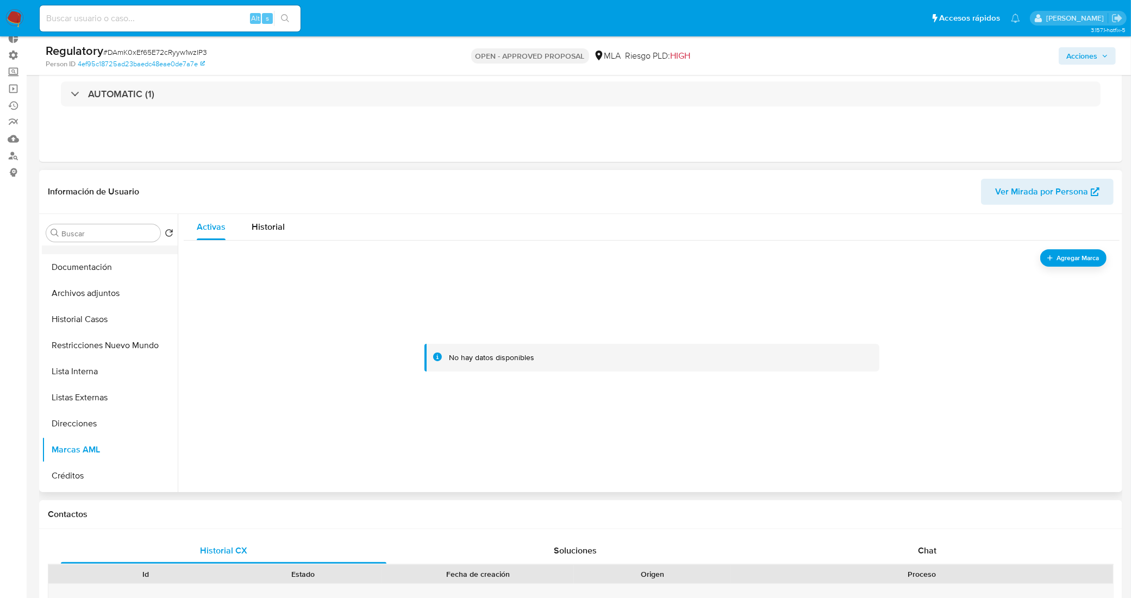
scroll to position [0, 0]
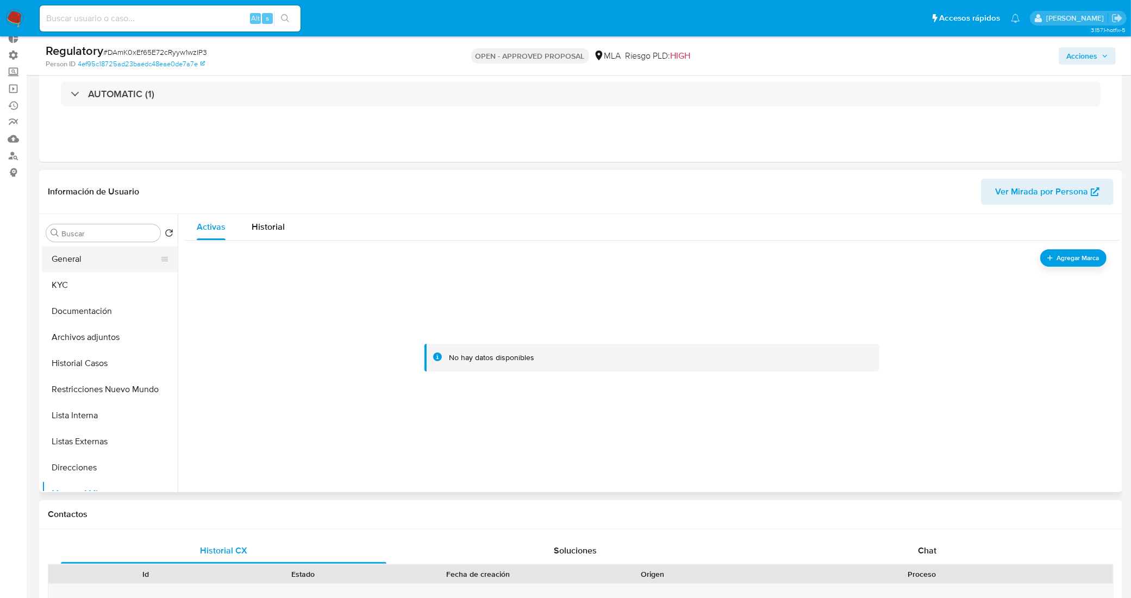
click at [109, 255] on button "General" at bounding box center [105, 259] width 127 height 26
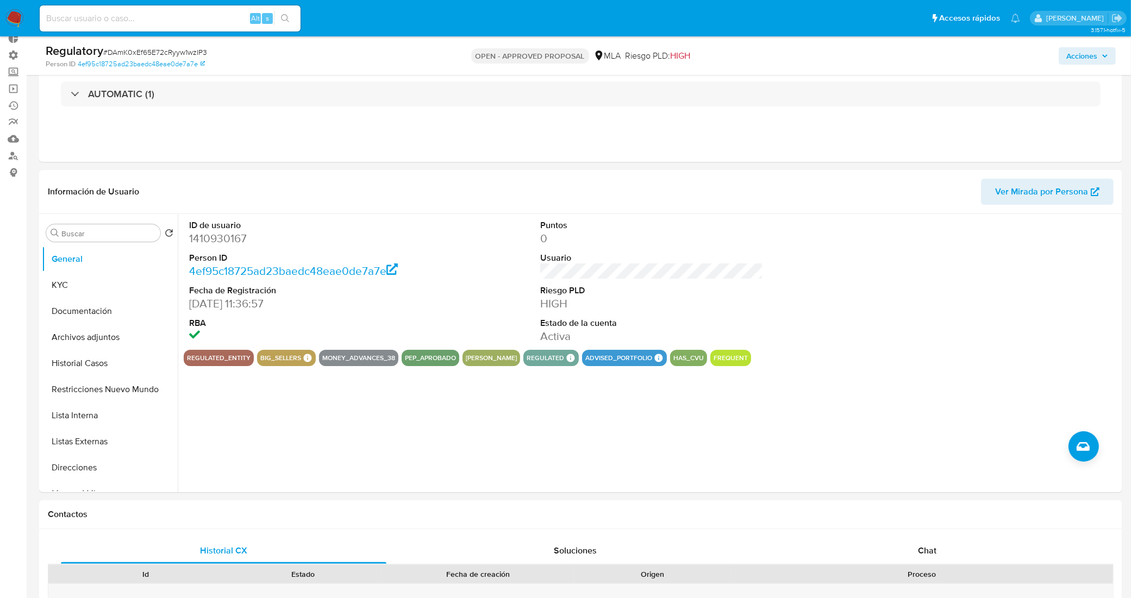
drag, startPoint x: 1040, startPoint y: 1, endPoint x: 743, endPoint y: 450, distance: 538.6
click at [743, 450] on div "ID de usuario 1410930167 Person ID 4ef95c18725ad23baedc48eae0de7a7e Fecha de Re…" at bounding box center [649, 353] width 942 height 278
drag, startPoint x: 1079, startPoint y: 3, endPoint x: 796, endPoint y: 460, distance: 537.7
click at [796, 460] on div "ID de usuario 1410930167 Person ID 4ef95c18725ad23baedc48eae0de7a7e Fecha de Re…" at bounding box center [649, 353] width 942 height 278
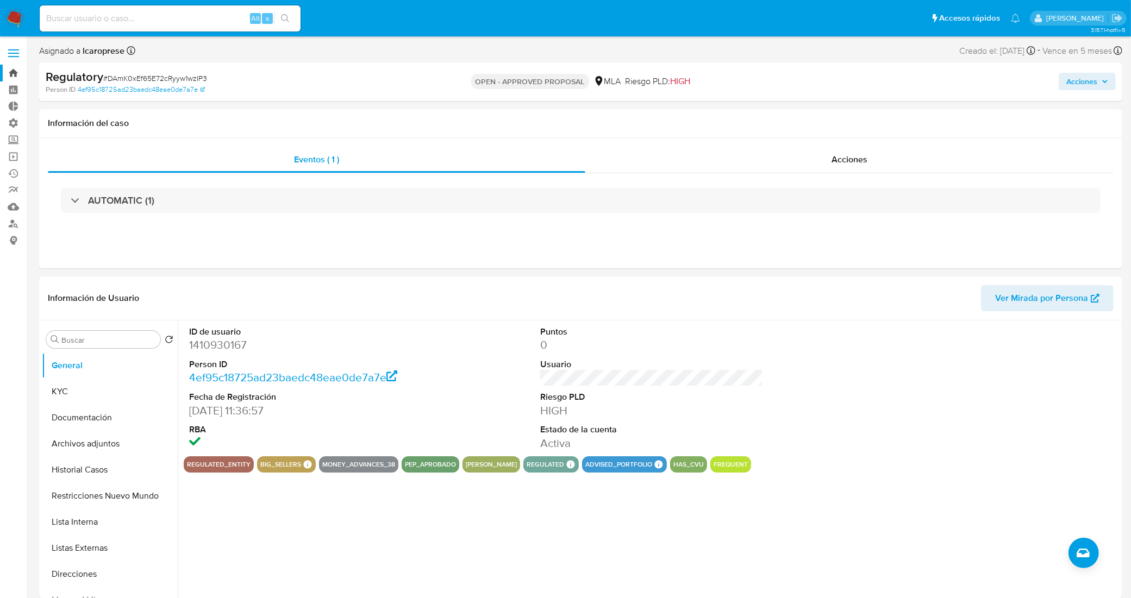
click at [12, 71] on link "Bandeja" at bounding box center [64, 73] width 129 height 17
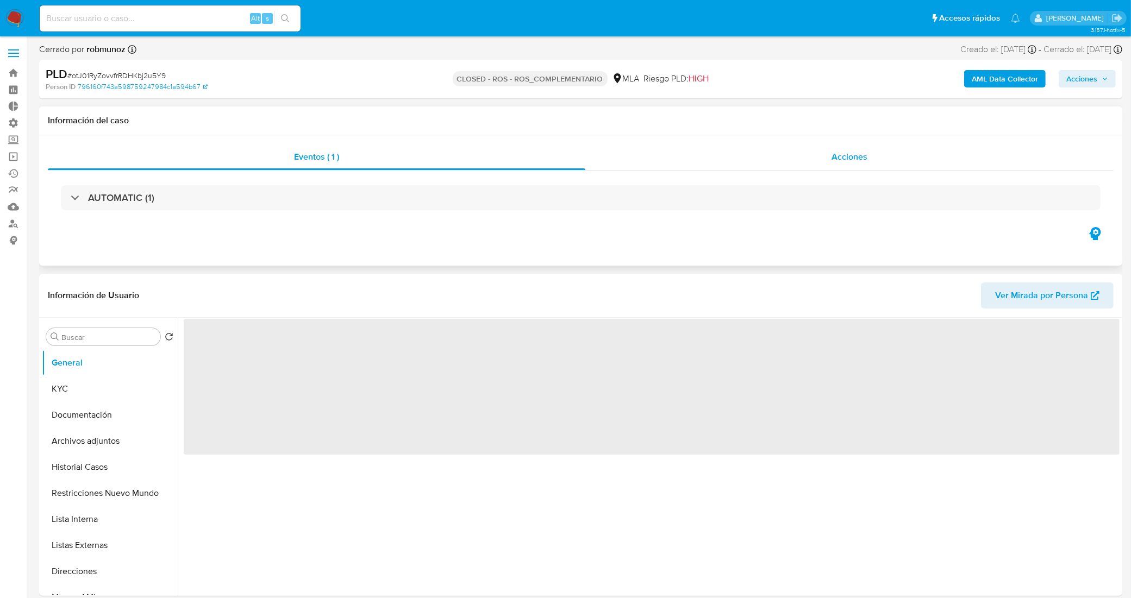
click at [782, 154] on div "Acciones" at bounding box center [849, 157] width 528 height 26
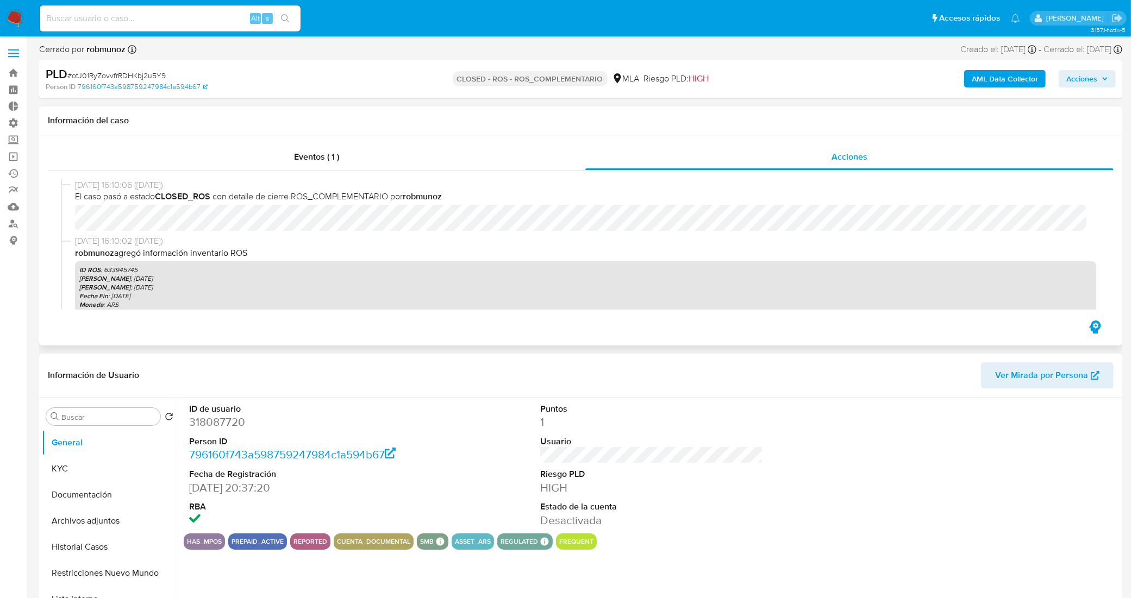
select select "10"
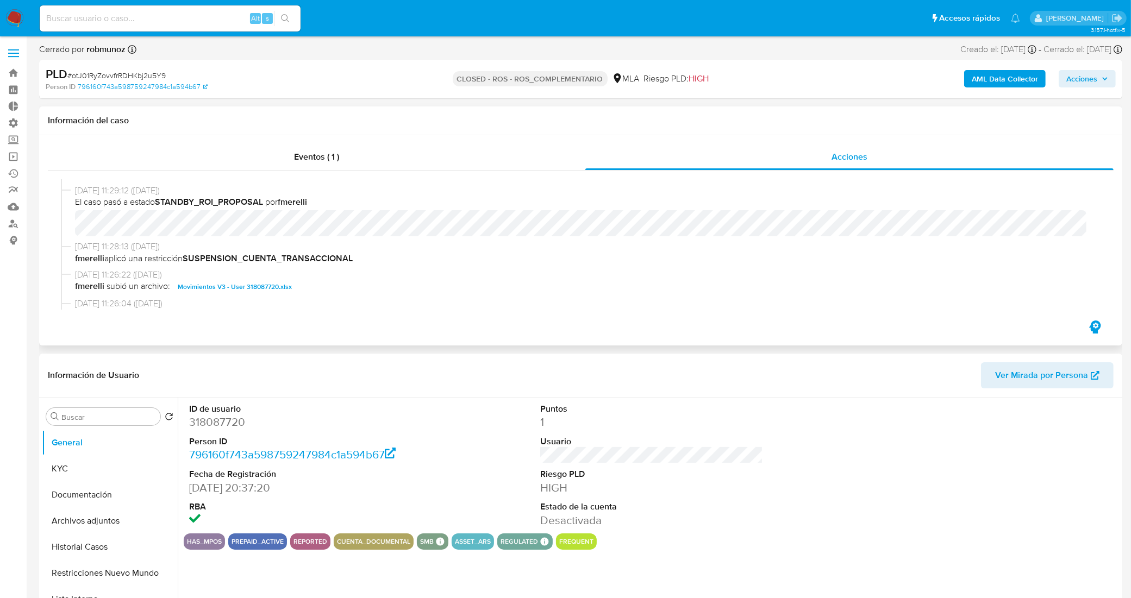
scroll to position [408, 0]
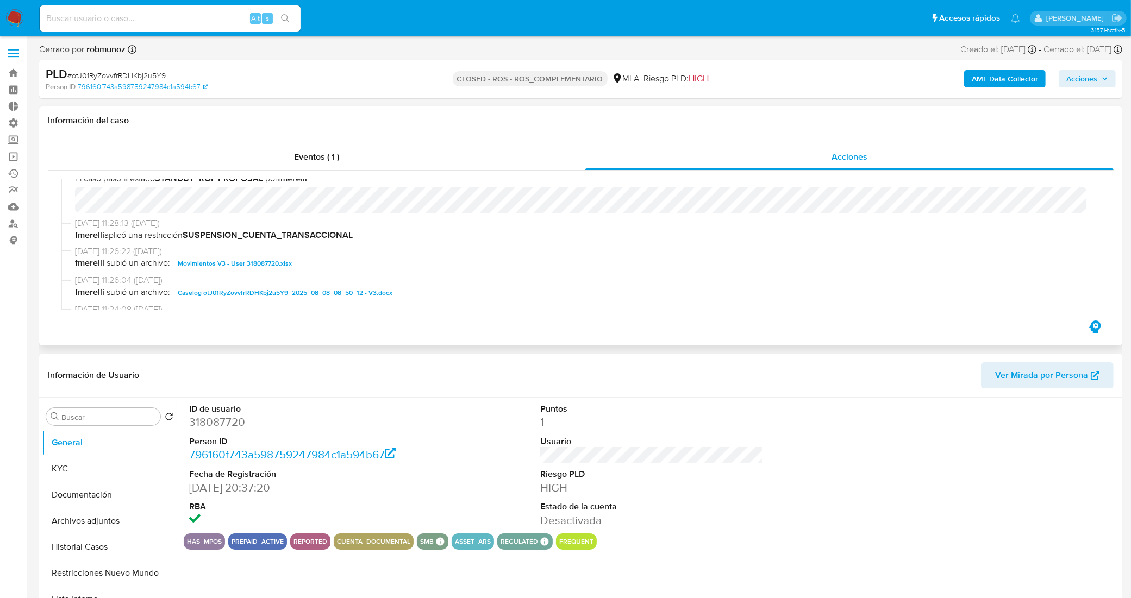
drag, startPoint x: 210, startPoint y: 227, endPoint x: 87, endPoint y: 219, distance: 123.6
click at [87, 219] on span "08/08/2025 11:28:13 (hace 24 días)" at bounding box center [585, 223] width 1021 height 12
click at [107, 247] on span "08/08/2025 11:26:22 (hace 24 días)" at bounding box center [585, 252] width 1021 height 12
drag, startPoint x: 75, startPoint y: 221, endPoint x: 198, endPoint y: 223, distance: 123.4
click at [198, 223] on span "08/08/2025 11:28:13 (hace 24 días)" at bounding box center [585, 223] width 1021 height 12
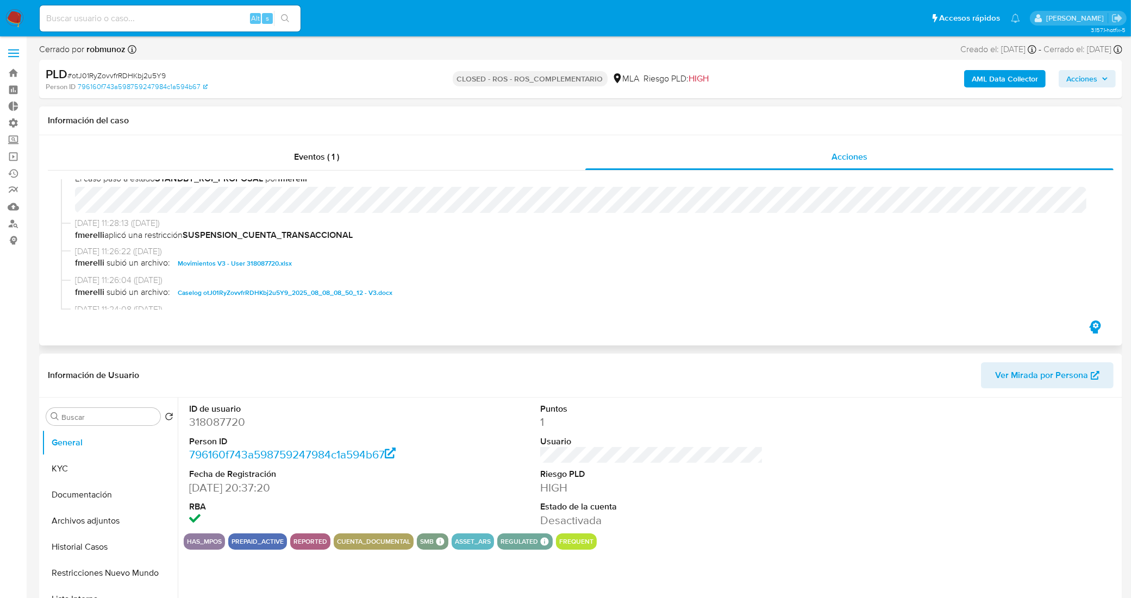
click at [212, 223] on span "08/08/2025 11:28:13 (hace 24 días)" at bounding box center [585, 223] width 1021 height 12
drag, startPoint x: 75, startPoint y: 227, endPoint x: 208, endPoint y: 221, distance: 132.7
click at [208, 221] on span "08/08/2025 11:28:13 (hace 24 días)" at bounding box center [585, 223] width 1021 height 12
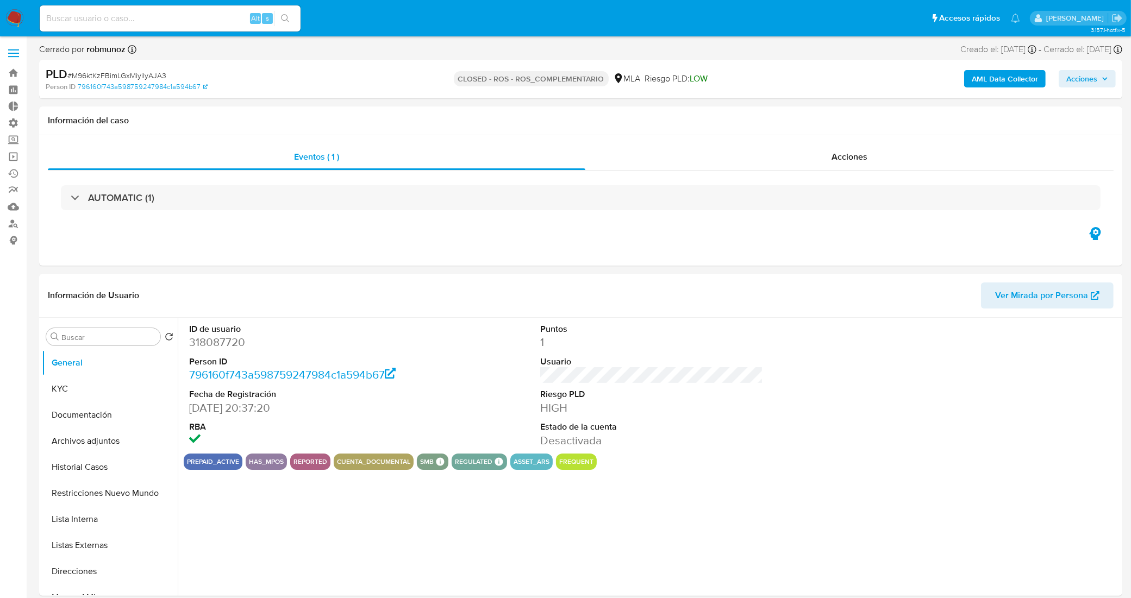
select select "10"
click at [712, 155] on div "Acciones" at bounding box center [849, 157] width 528 height 26
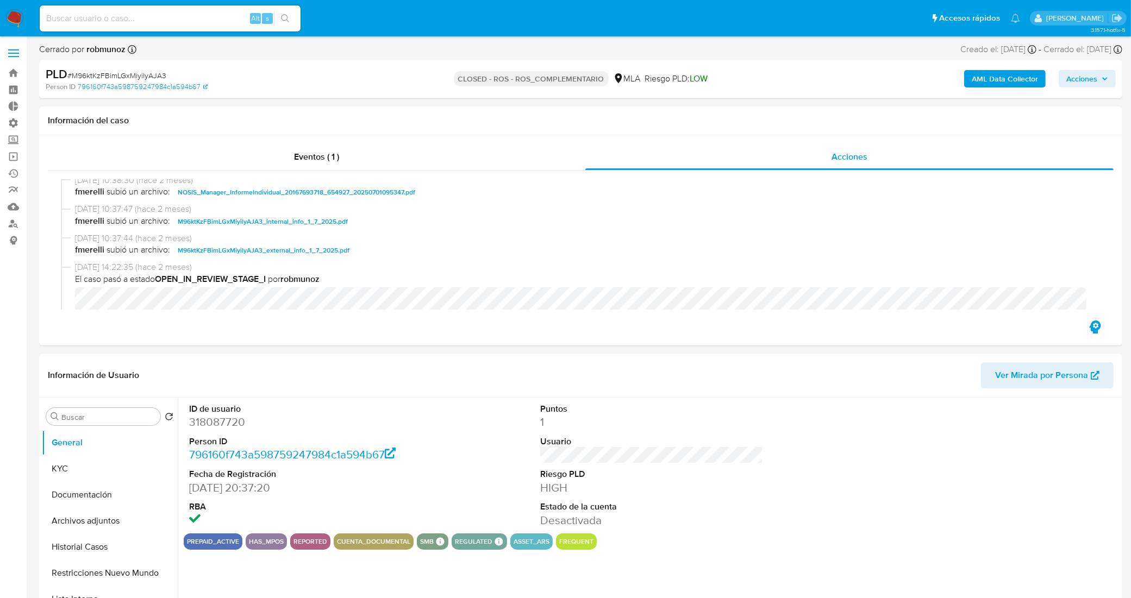
scroll to position [477, 0]
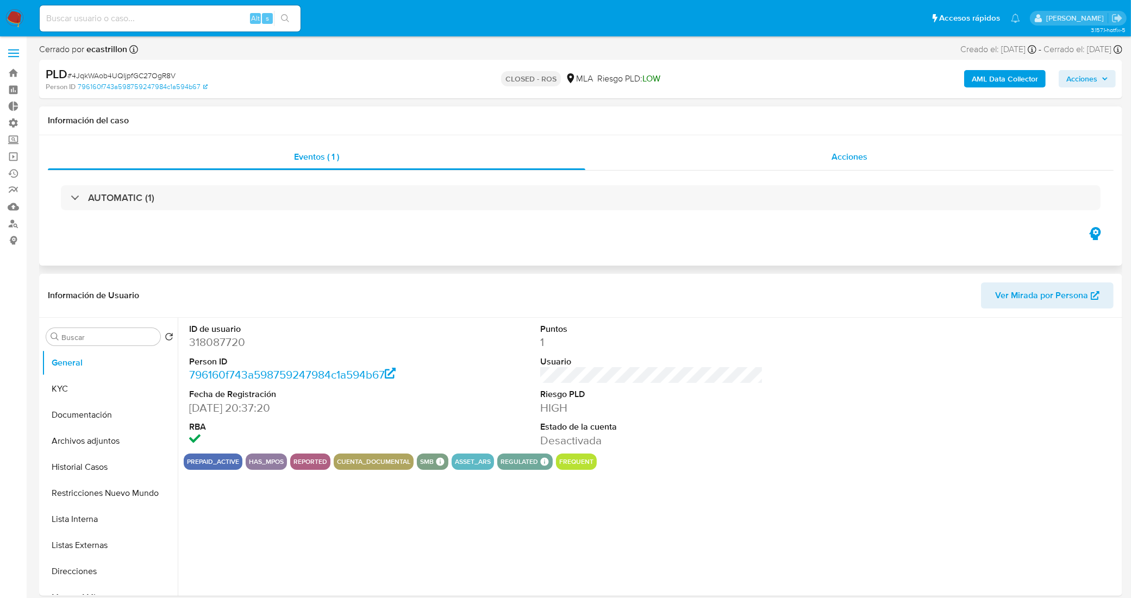
click at [764, 161] on div "Acciones" at bounding box center [849, 157] width 528 height 26
select select "10"
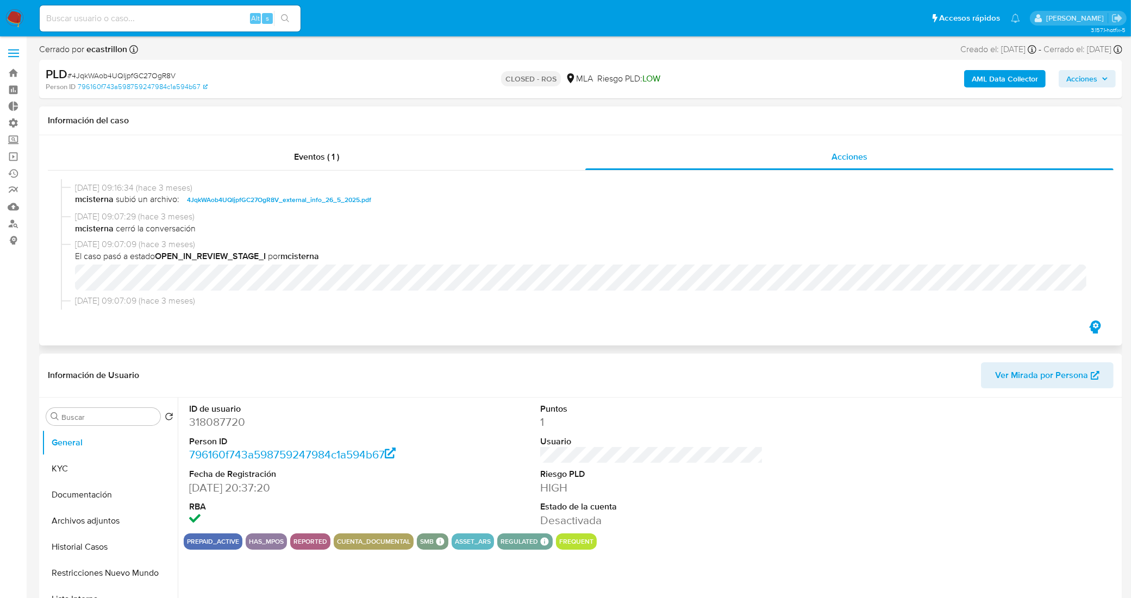
scroll to position [679, 0]
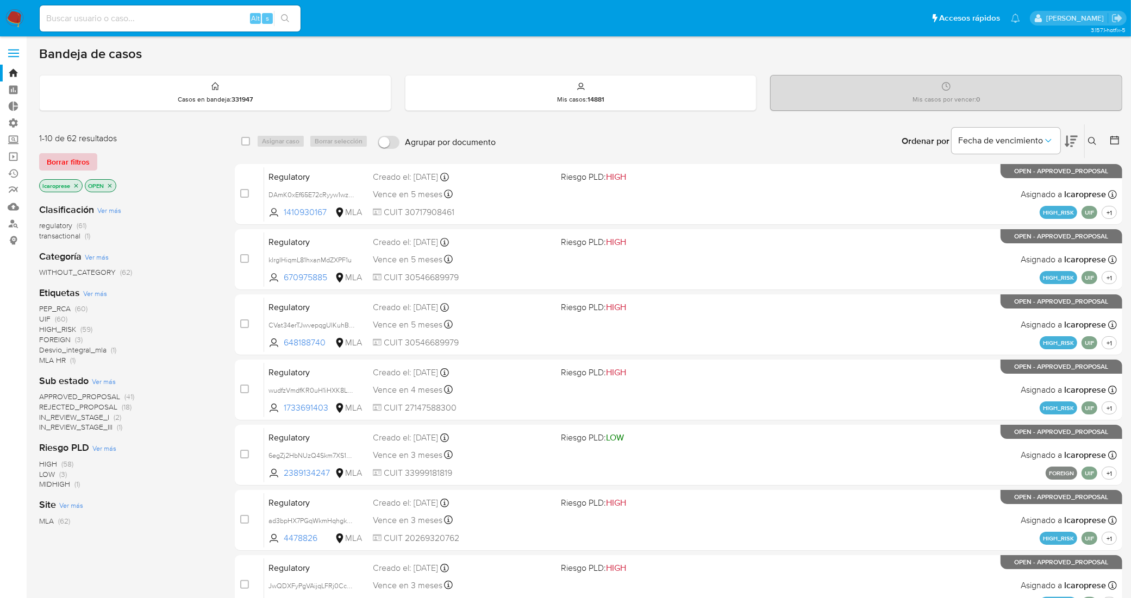
click at [70, 157] on span "Borrar filtros" at bounding box center [68, 161] width 43 height 15
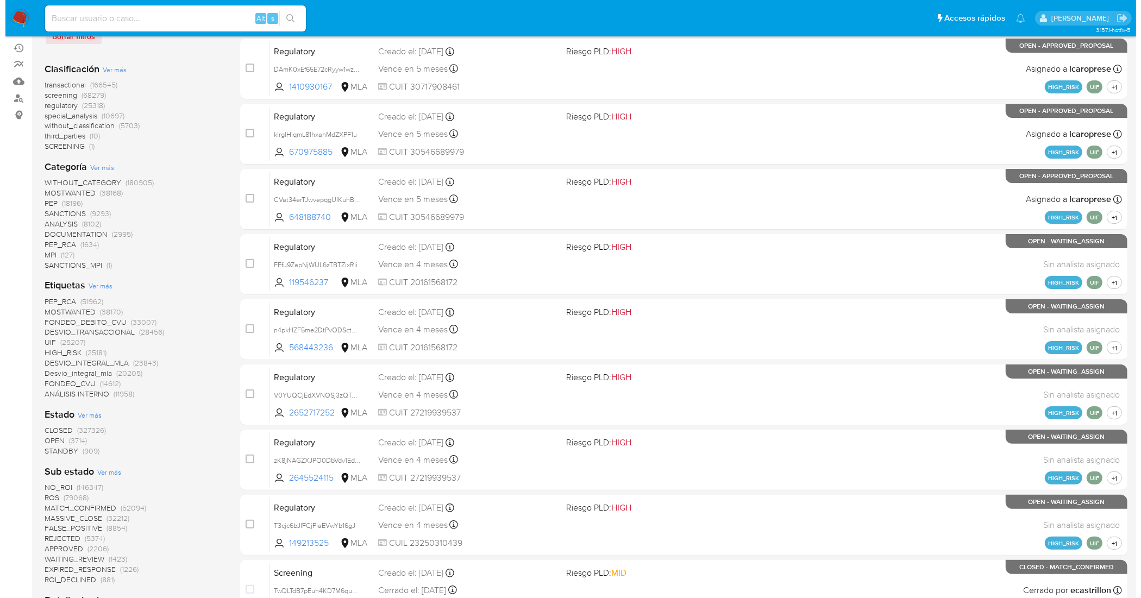
scroll to position [204, 0]
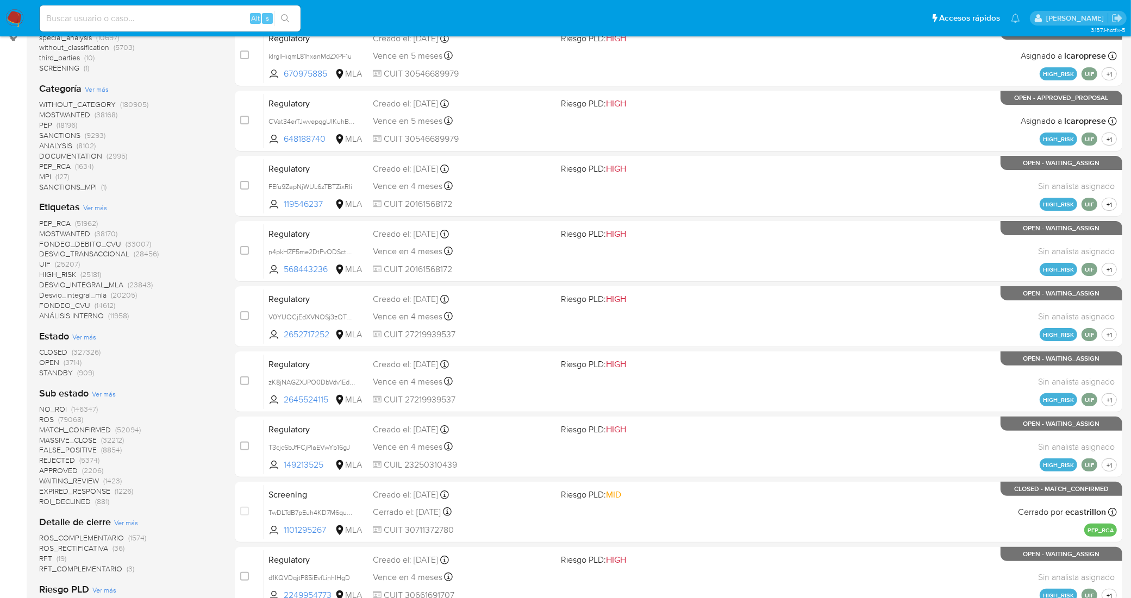
click at [93, 208] on span "Ver más" at bounding box center [95, 208] width 24 height 10
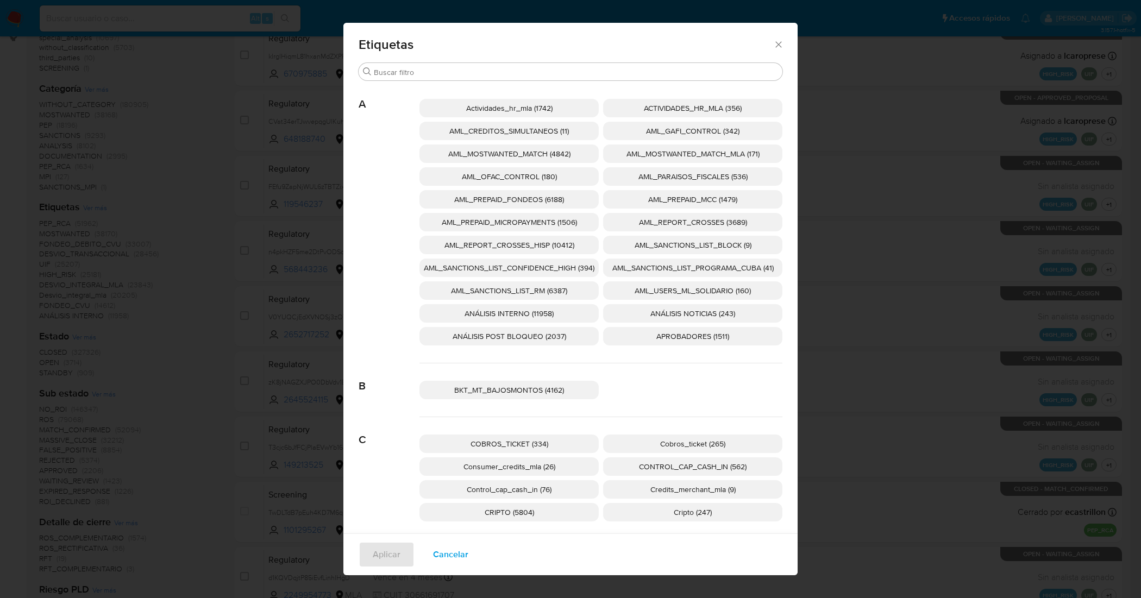
click at [571, 266] on span "AML_SANCTIONS_LIST_CONFIDENCE_HIGH (394)" at bounding box center [509, 267] width 171 height 11
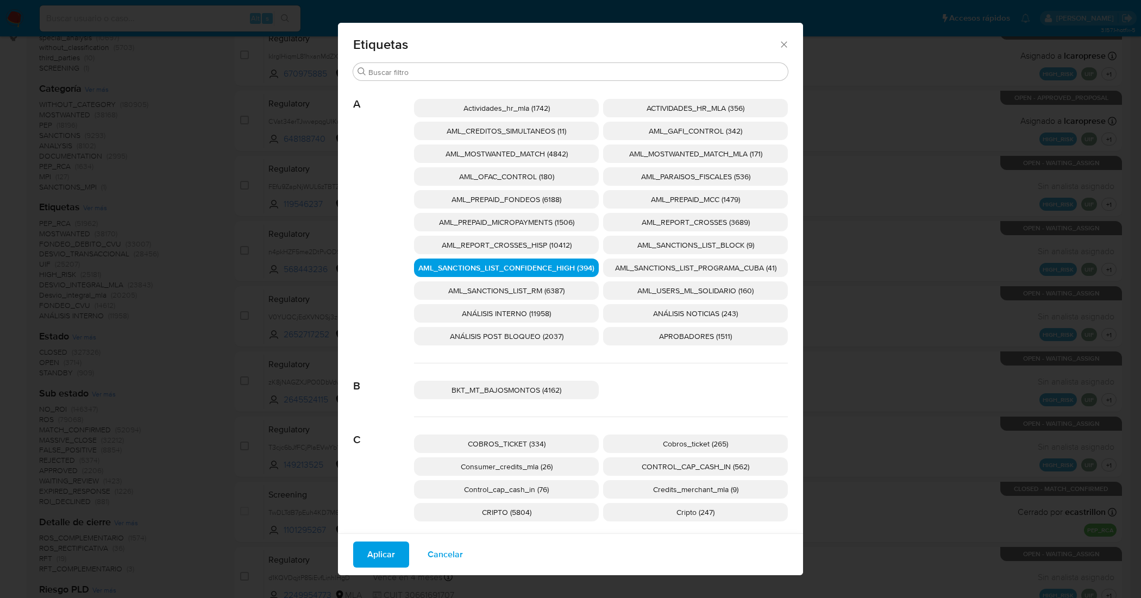
click at [634, 262] on span "AML_SANCTIONS_LIST_PROGRAMA_CUBA (41)" at bounding box center [695, 267] width 161 height 11
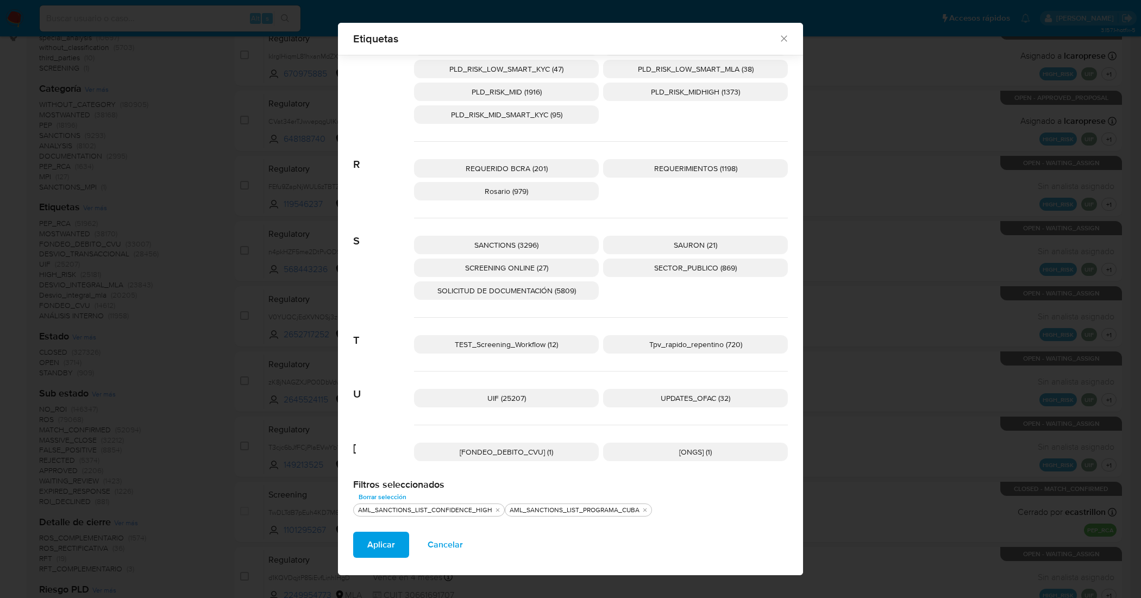
scroll to position [1585, 0]
click at [699, 397] on span "UPDATES_OFAC (32)" at bounding box center [696, 398] width 70 height 11
click at [573, 241] on p "SANCTIONS (3296)" at bounding box center [506, 245] width 185 height 18
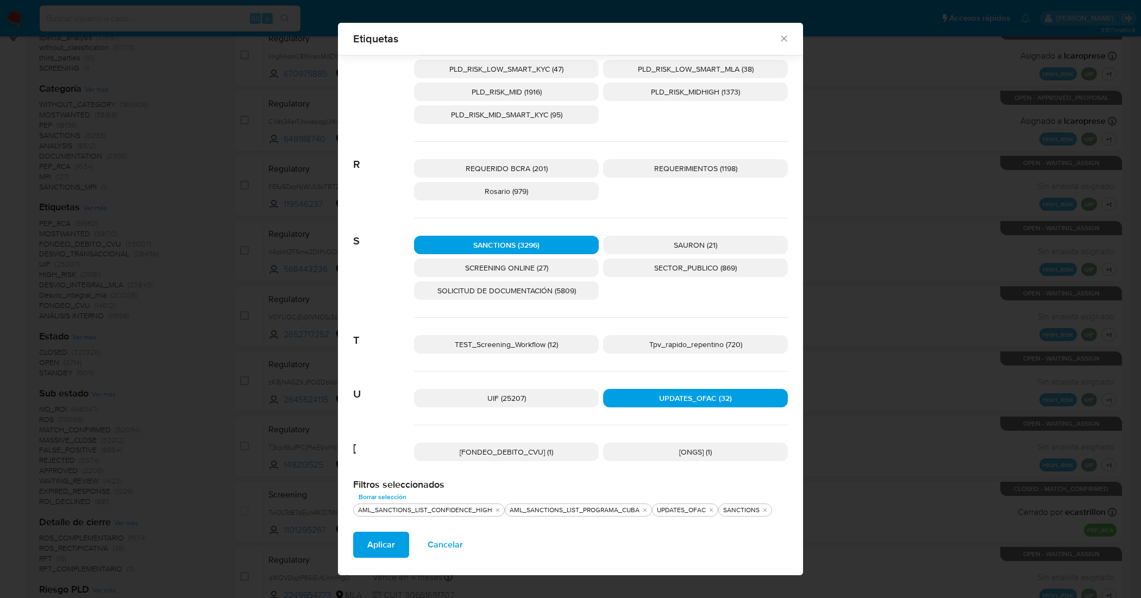
click at [579, 261] on p "SCREENING ONLINE (27)" at bounding box center [506, 268] width 185 height 18
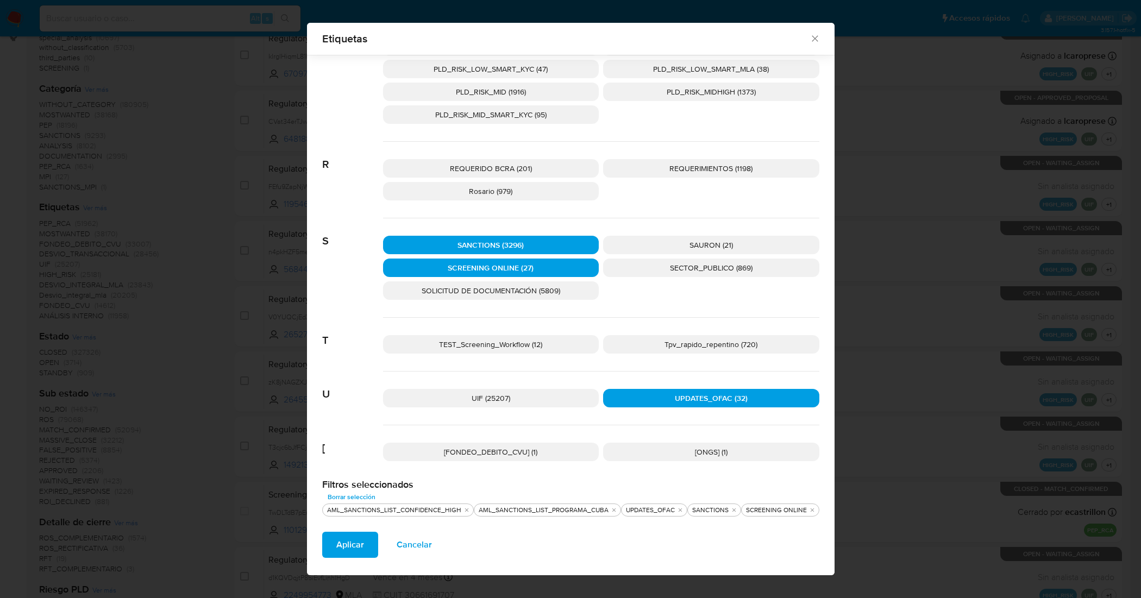
click at [336, 541] on span "Aplicar" at bounding box center [350, 545] width 28 height 24
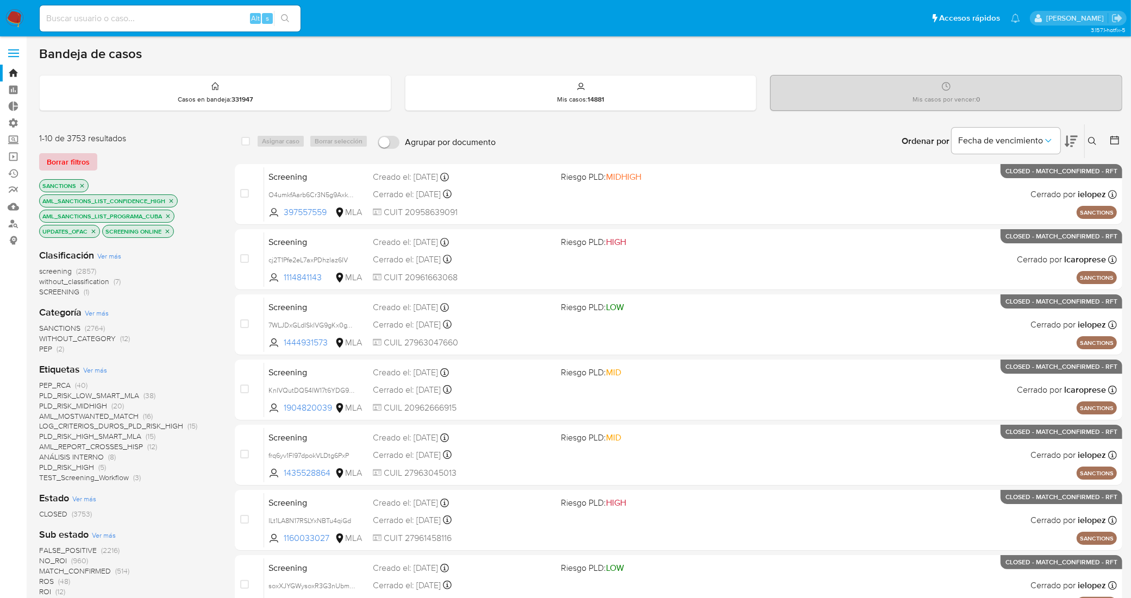
click at [86, 164] on span "Borrar filtros" at bounding box center [68, 161] width 43 height 15
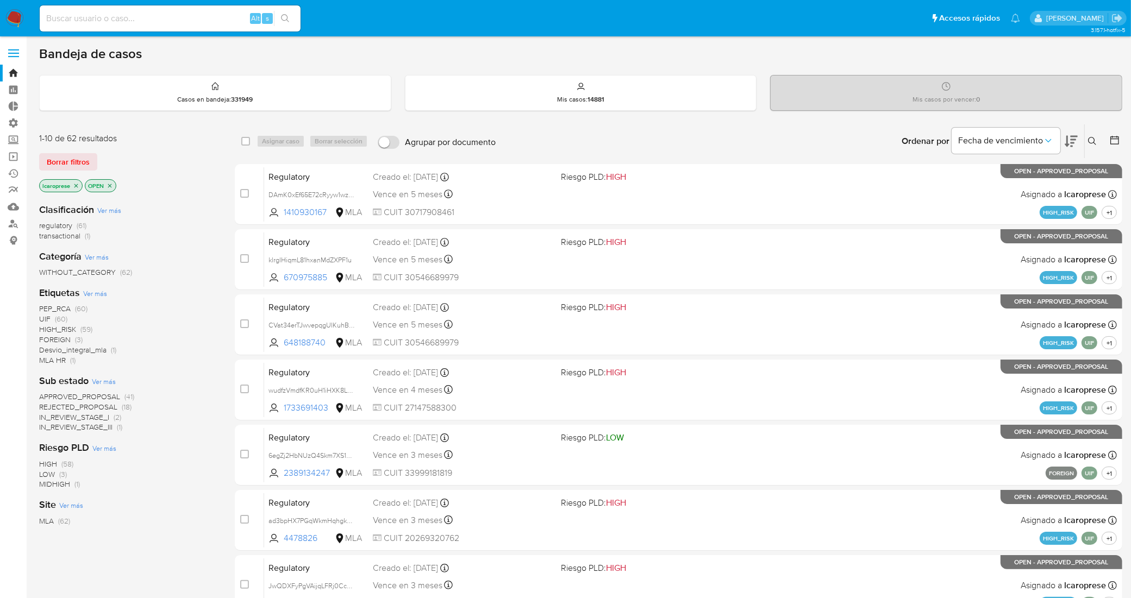
click at [80, 417] on span "IN_REVIEW_STAGE_I" at bounding box center [74, 417] width 70 height 11
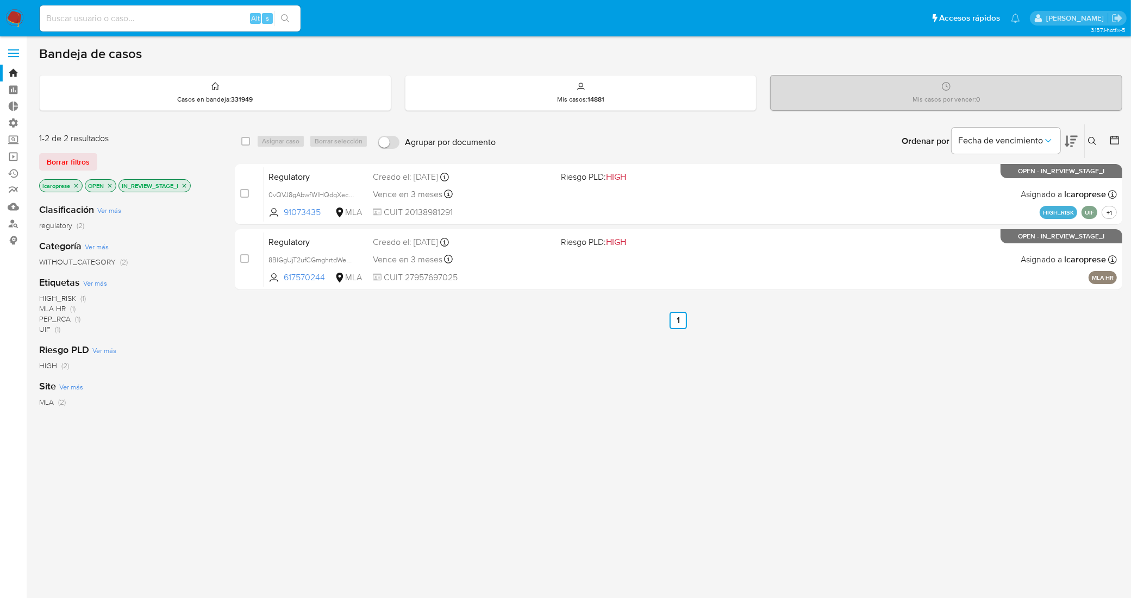
click at [186, 184] on icon "close-filter" at bounding box center [185, 186] width 4 height 4
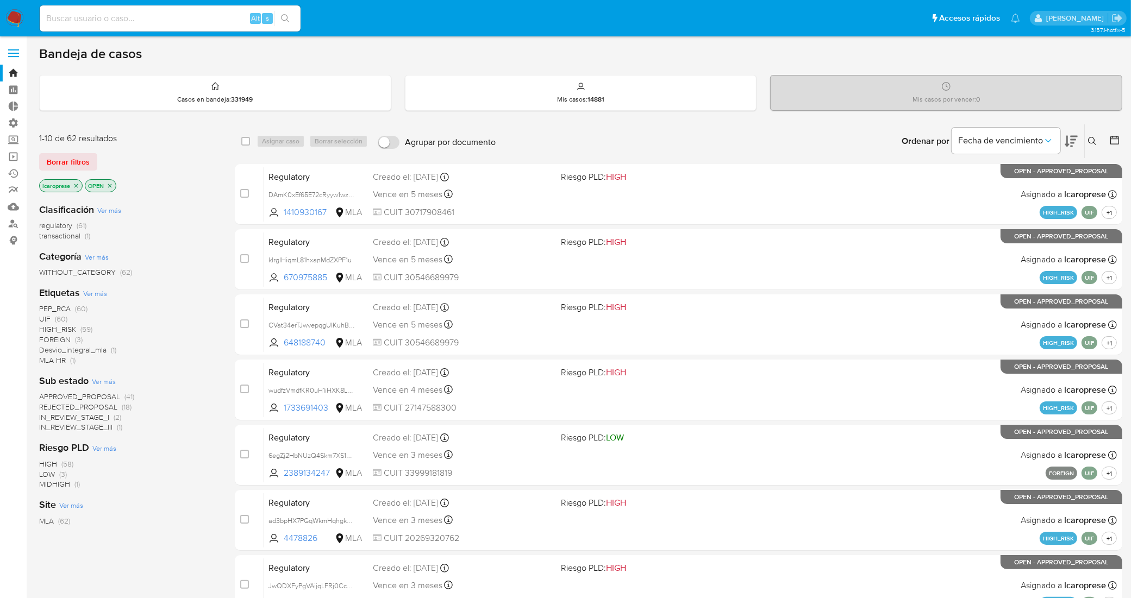
click at [80, 427] on span "IN_REVIEW_STAGE_III" at bounding box center [75, 427] width 73 height 11
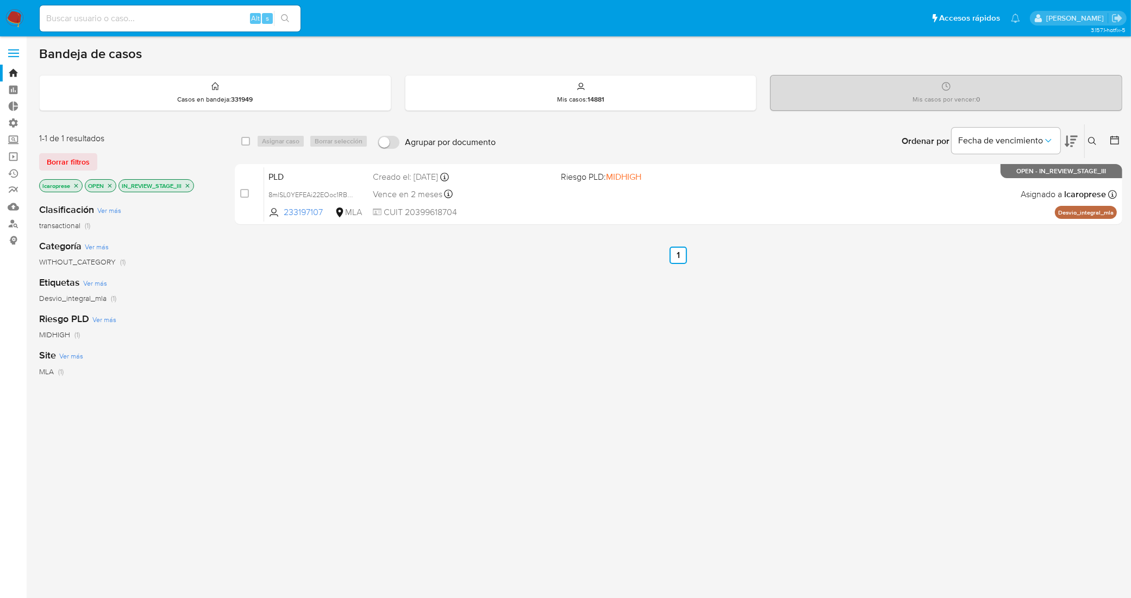
click at [191, 187] on icon "close-filter" at bounding box center [187, 186] width 7 height 7
